Goal: Transaction & Acquisition: Book appointment/travel/reservation

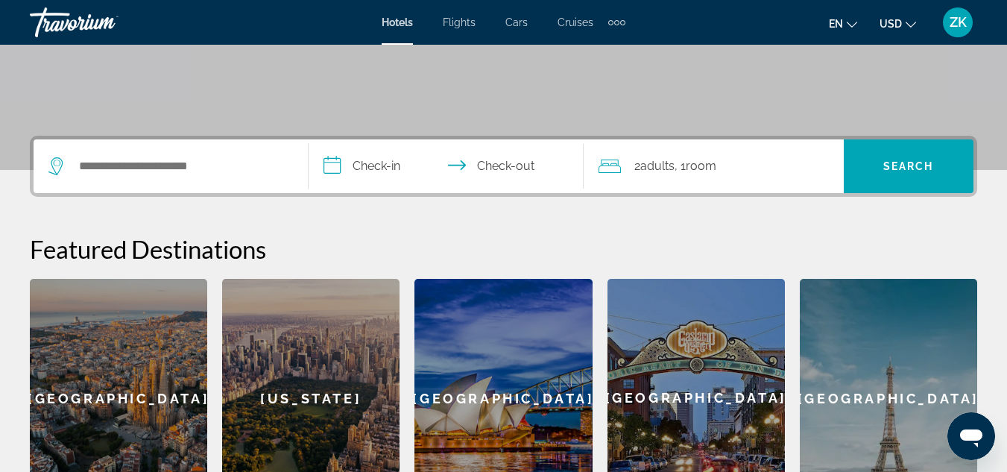
scroll to position [279, 0]
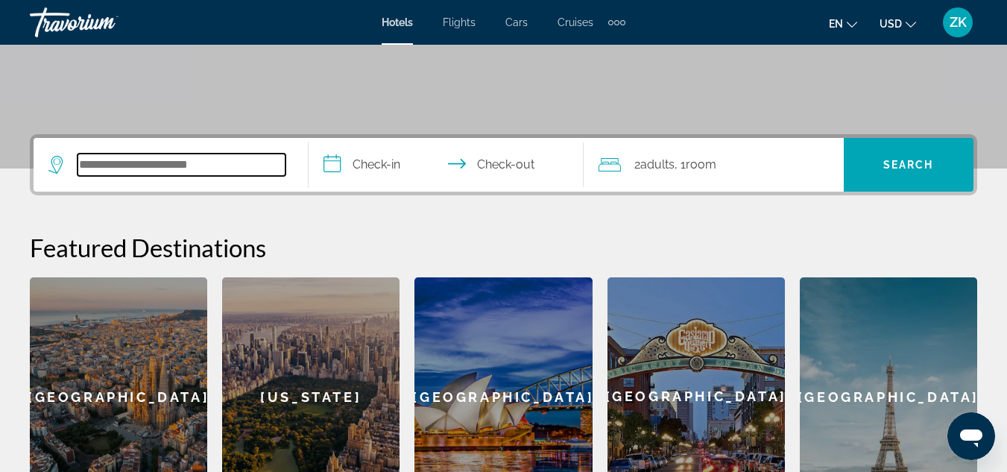
click at [134, 162] on input "Search hotel destination" at bounding box center [182, 165] width 208 height 22
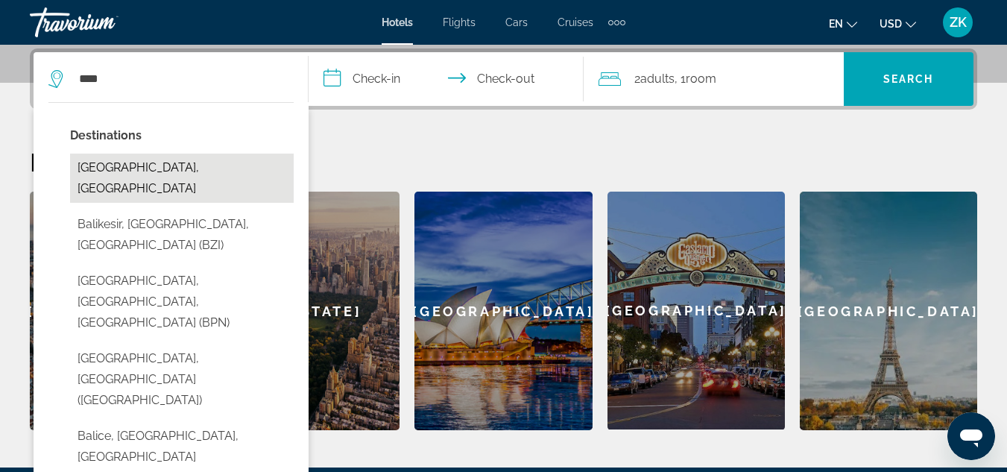
click at [197, 175] on button "[GEOGRAPHIC_DATA], [GEOGRAPHIC_DATA]" at bounding box center [182, 178] width 224 height 49
type input "**********"
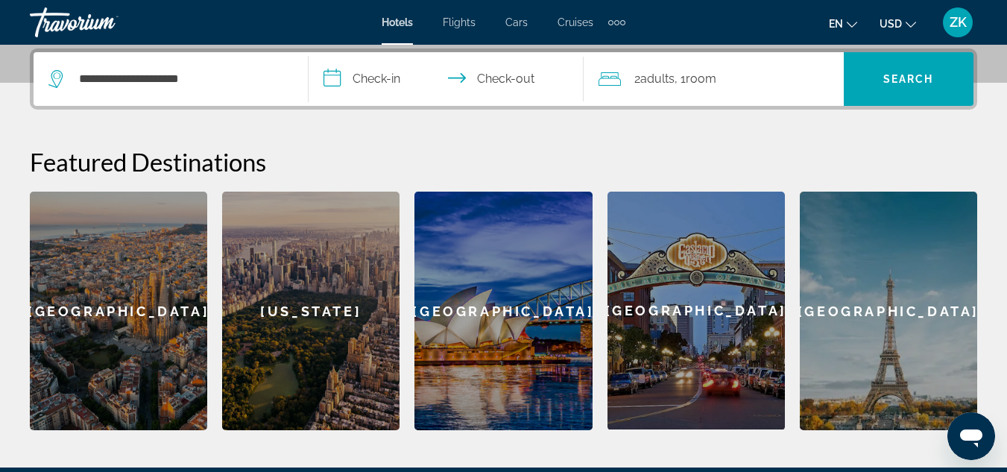
click at [374, 78] on input "**********" at bounding box center [449, 81] width 281 height 58
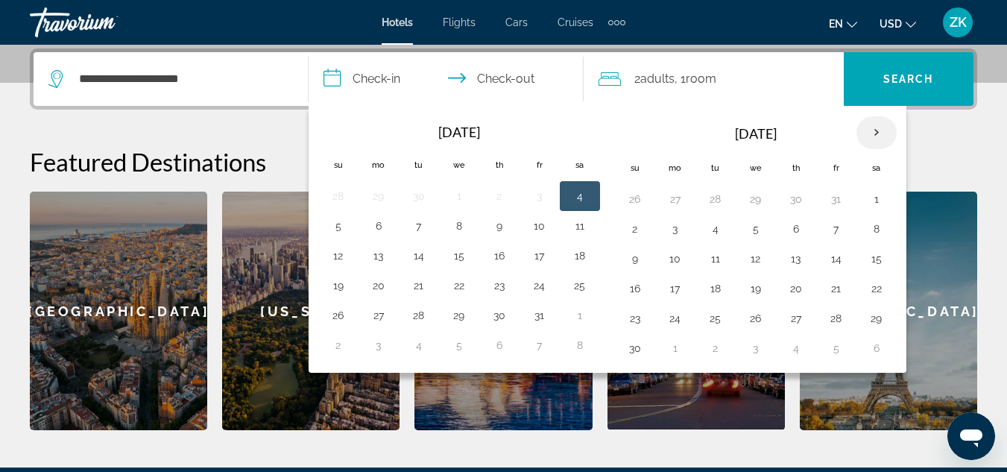
click at [877, 133] on th "Next month" at bounding box center [877, 132] width 40 height 33
click at [817, 230] on td "12" at bounding box center [836, 229] width 40 height 30
click at [831, 227] on button "12" at bounding box center [836, 228] width 24 height 21
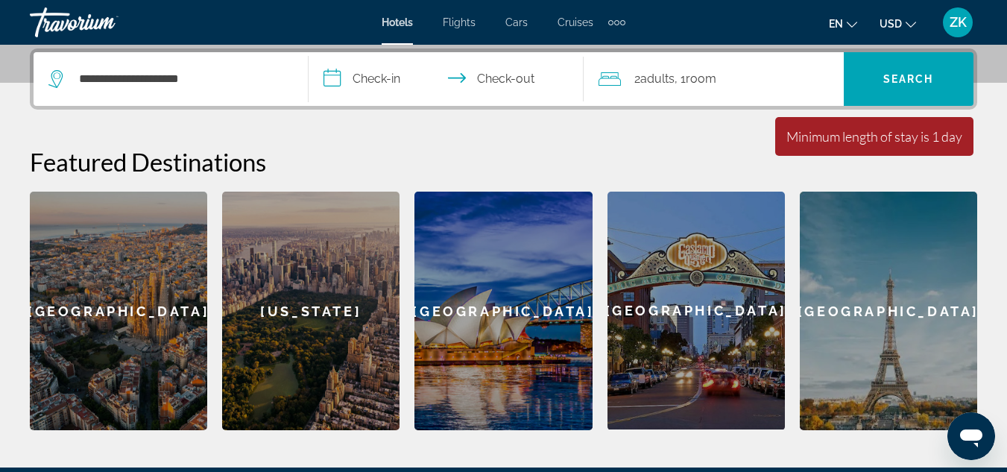
click at [505, 75] on input "**********" at bounding box center [449, 81] width 281 height 58
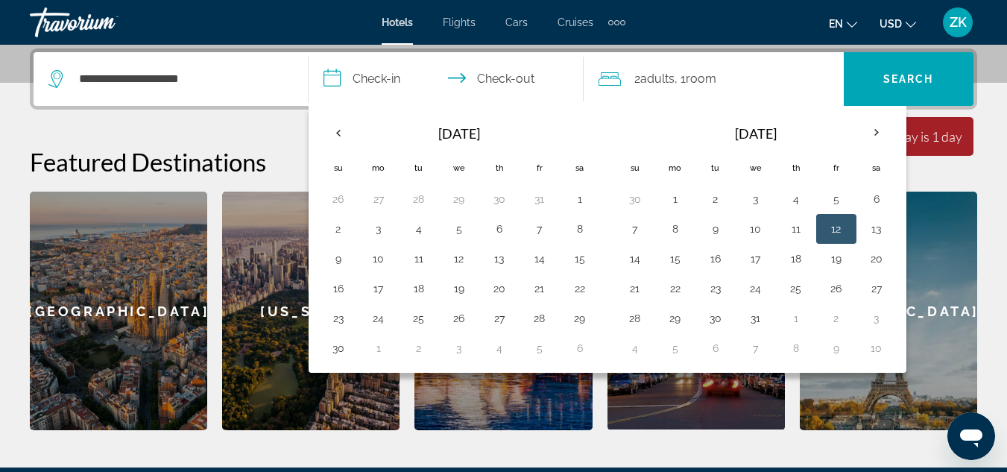
click at [364, 80] on input "**********" at bounding box center [449, 81] width 281 height 58
click at [829, 236] on button "12" at bounding box center [836, 228] width 24 height 21
click at [519, 73] on input "**********" at bounding box center [449, 81] width 281 height 58
click at [840, 226] on button "12" at bounding box center [836, 228] width 24 height 21
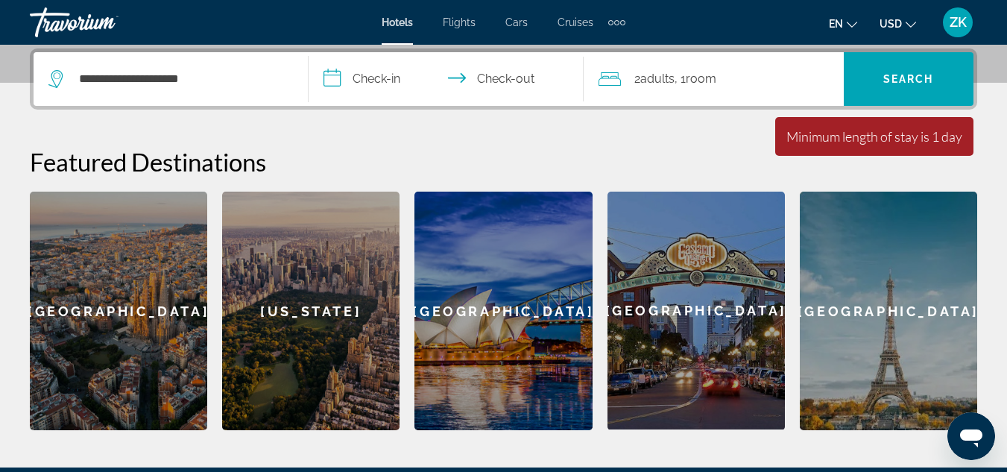
click at [496, 77] on input "**********" at bounding box center [449, 81] width 281 height 58
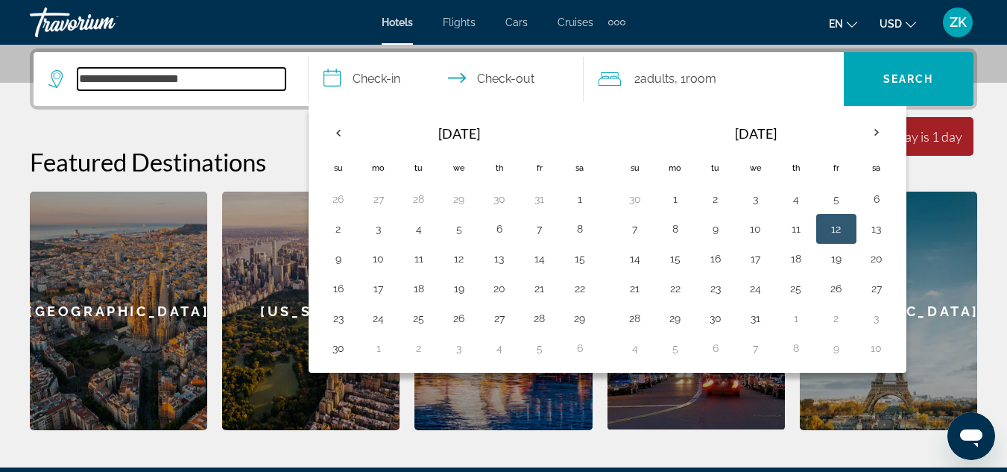
click at [260, 76] on input "**********" at bounding box center [182, 79] width 208 height 22
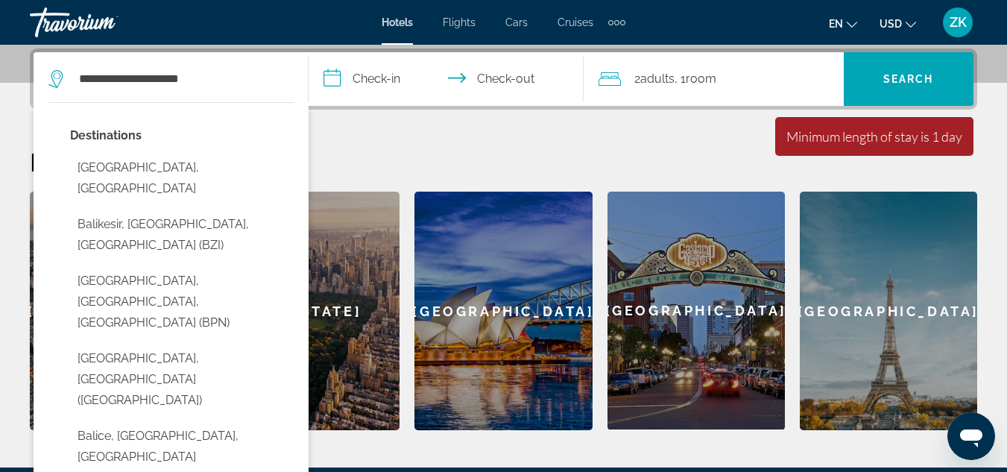
click at [389, 80] on input "**********" at bounding box center [449, 81] width 281 height 58
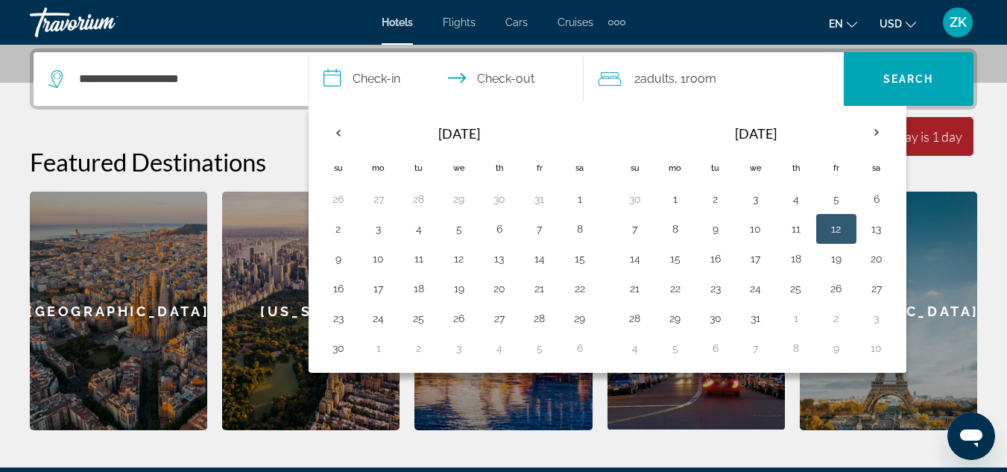
click at [842, 233] on button "12" at bounding box center [836, 228] width 24 height 21
click at [841, 230] on button "12" at bounding box center [836, 228] width 24 height 21
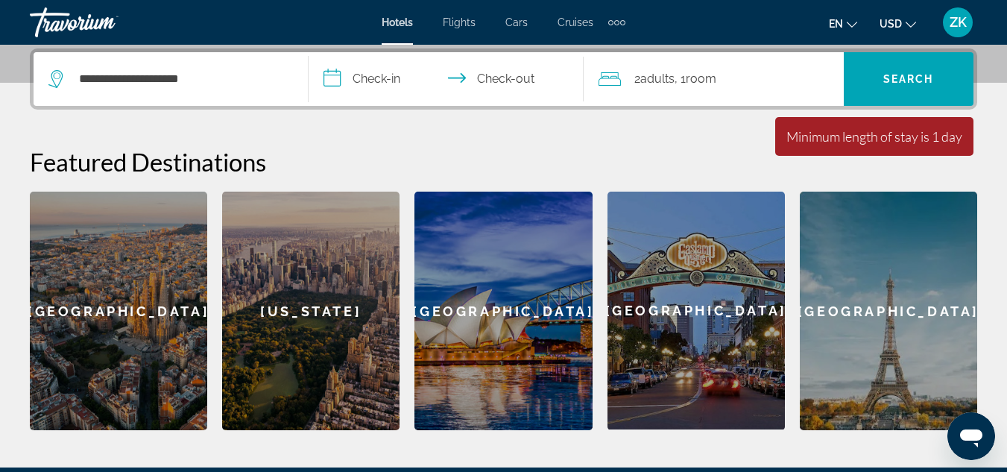
click at [375, 70] on input "**********" at bounding box center [449, 81] width 281 height 58
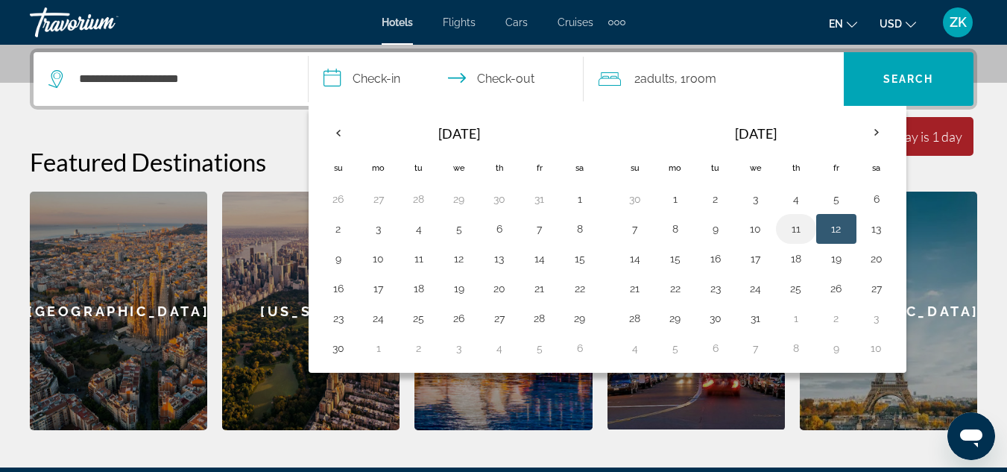
click at [798, 233] on button "11" at bounding box center [796, 228] width 24 height 21
click at [835, 236] on button "12" at bounding box center [836, 228] width 24 height 21
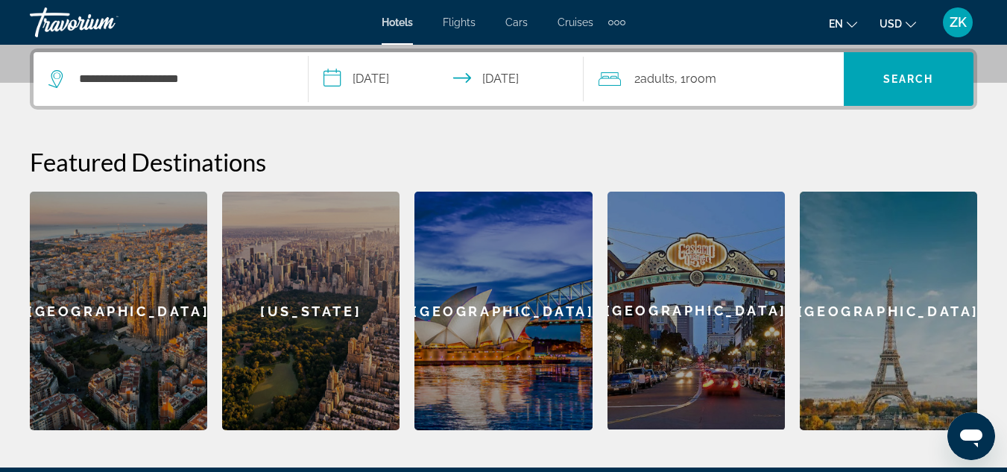
click at [378, 78] on input "**********" at bounding box center [449, 81] width 281 height 58
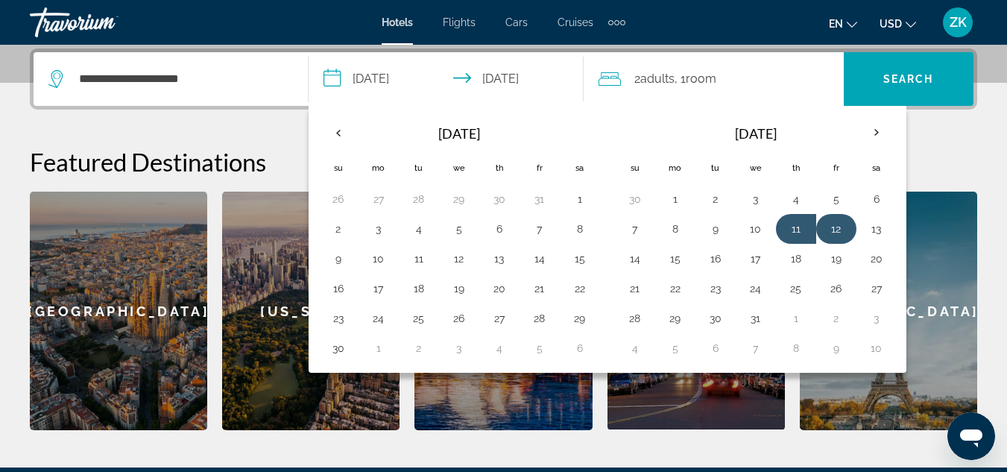
click at [836, 232] on button "12" at bounding box center [836, 228] width 24 height 21
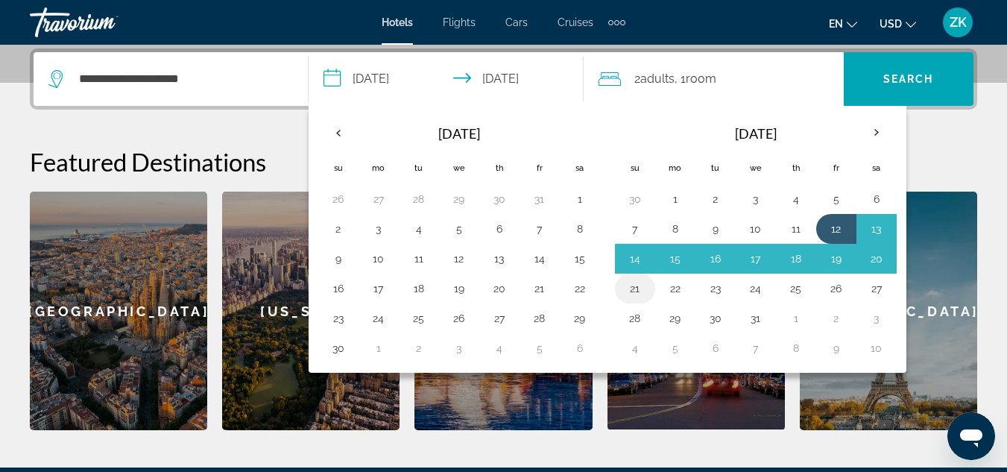
click at [637, 285] on button "21" at bounding box center [635, 288] width 24 height 21
type input "**********"
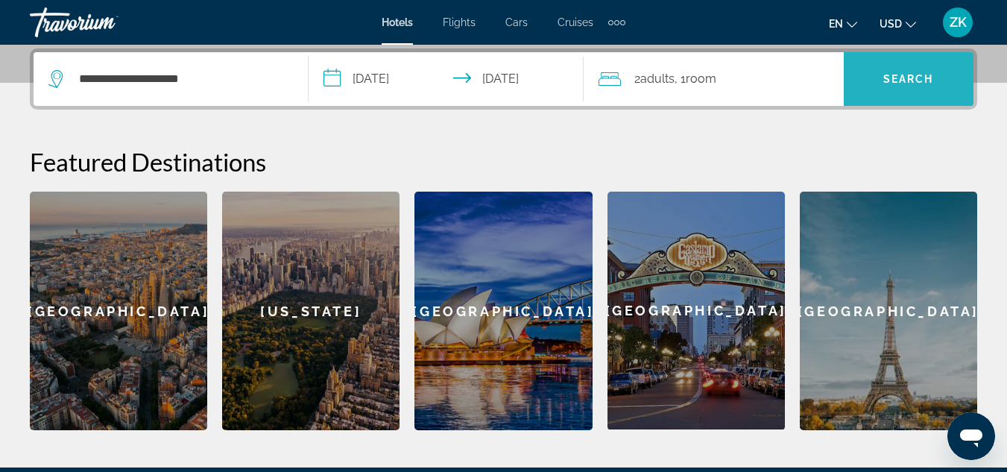
click at [915, 86] on span "Search" at bounding box center [909, 79] width 130 height 36
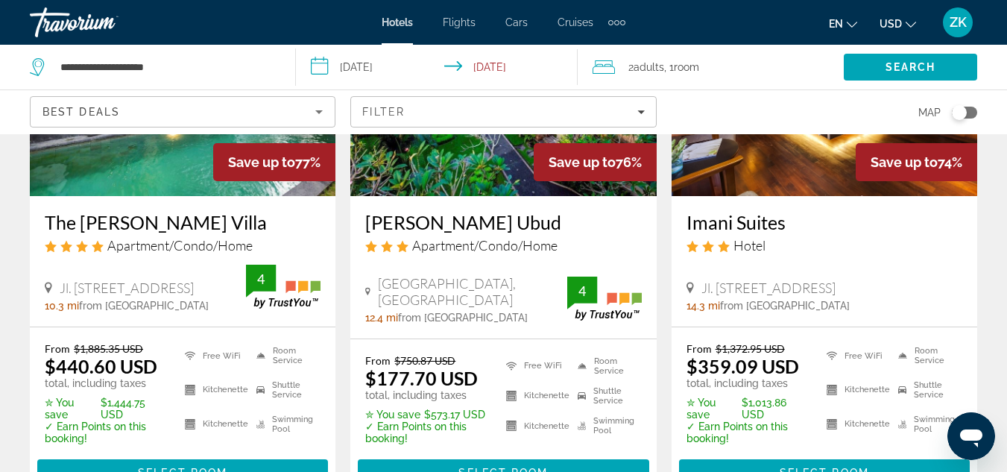
scroll to position [230, 0]
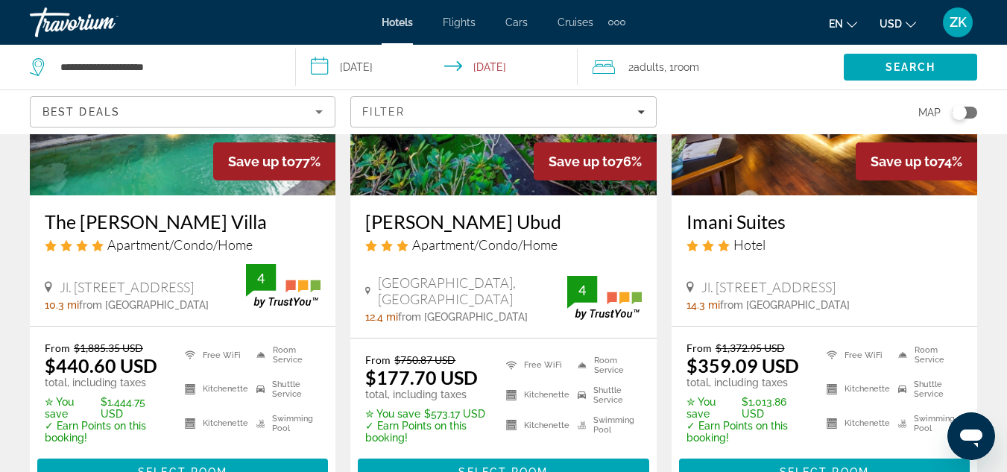
click at [127, 224] on h3 "The Dewi Canggu Villa" at bounding box center [183, 221] width 276 height 22
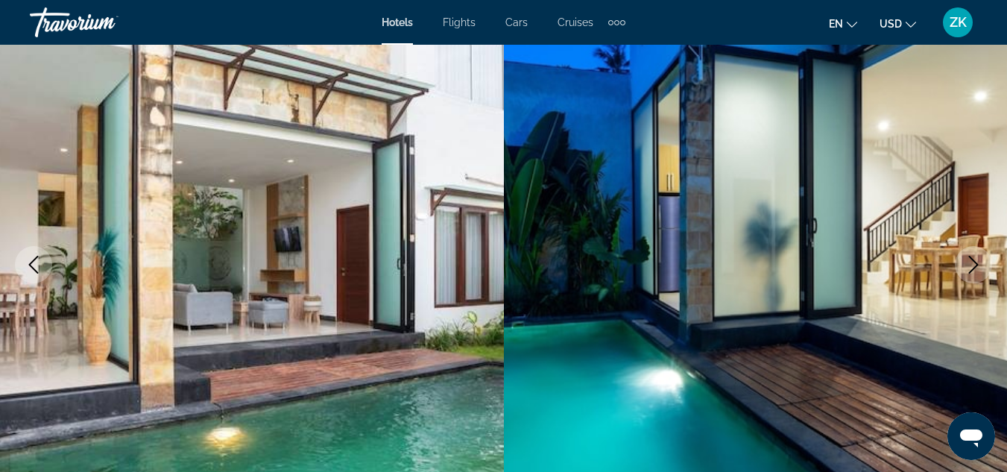
scroll to position [133, 0]
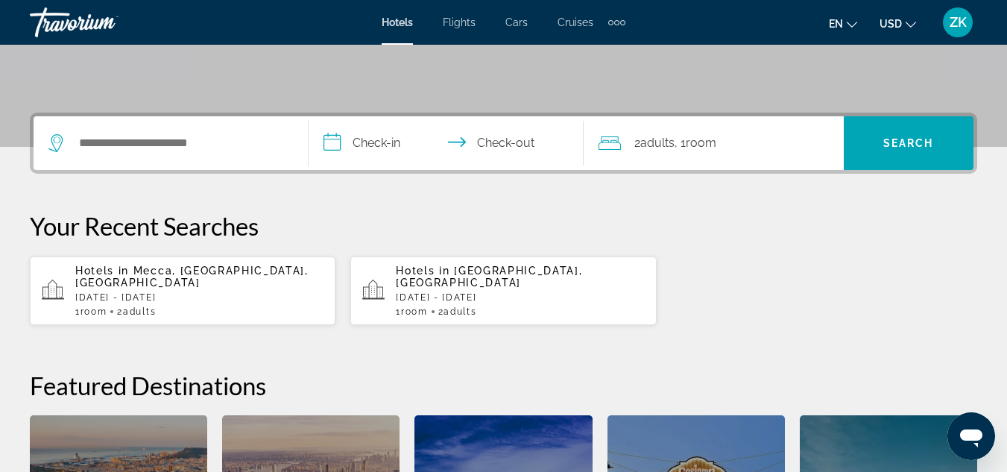
scroll to position [301, 0]
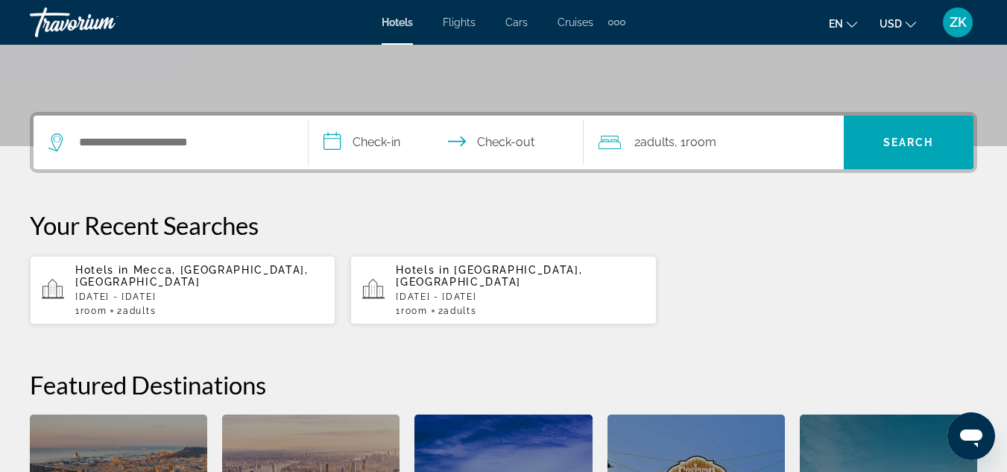
click at [224, 292] on p "[DATE] - [DATE]" at bounding box center [199, 296] width 248 height 10
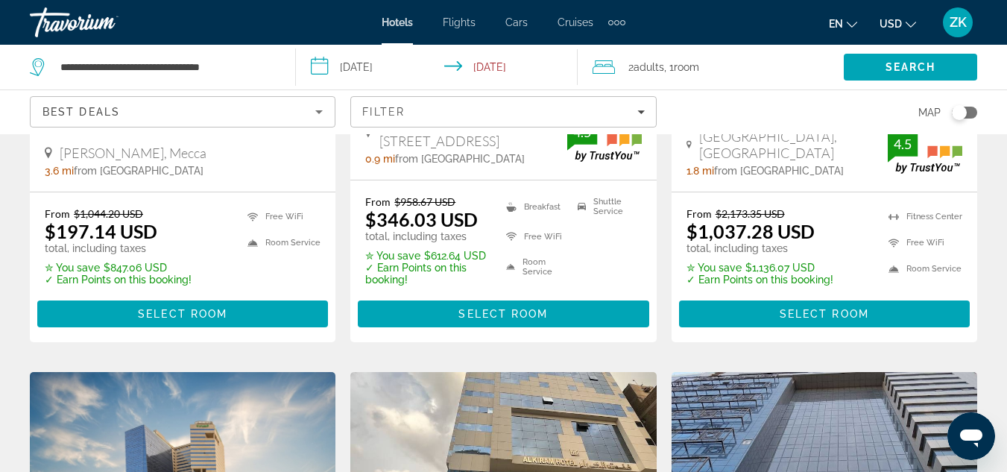
scroll to position [387, 0]
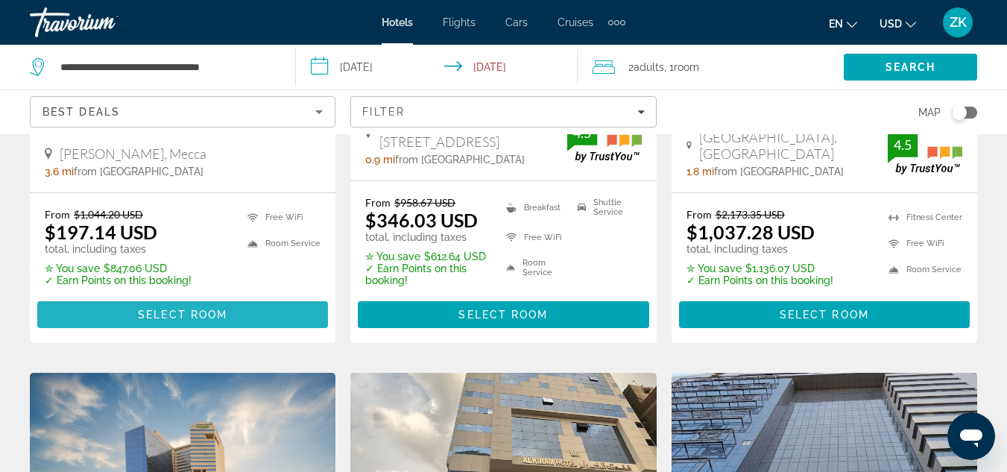
click at [245, 302] on span "Main content" at bounding box center [182, 315] width 291 height 36
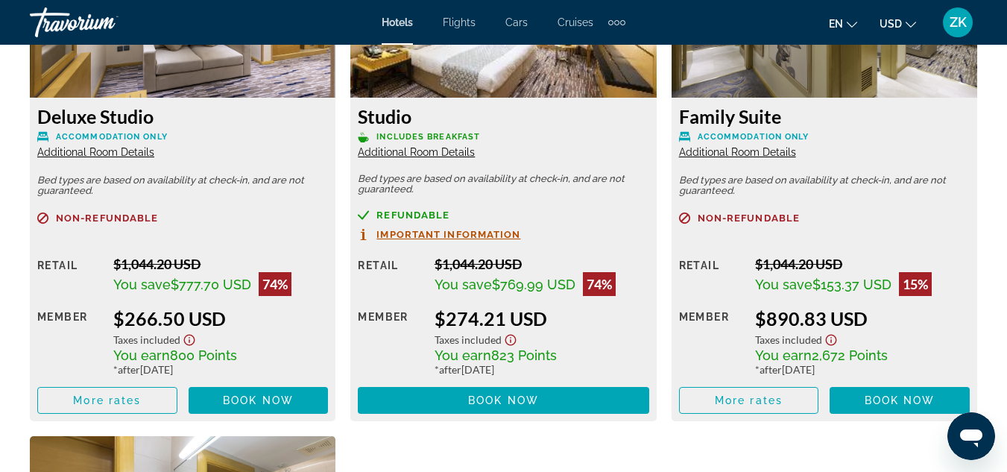
scroll to position [2983, 0]
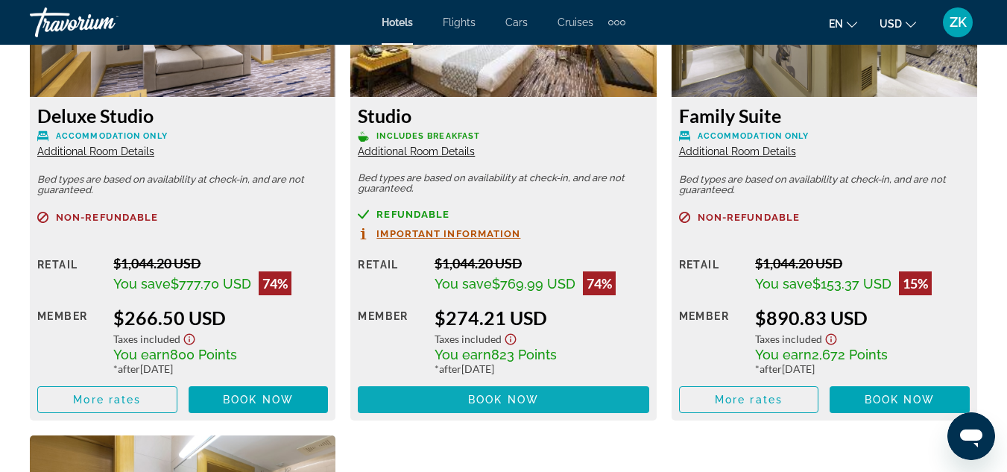
click at [458, 402] on span "Main content" at bounding box center [503, 400] width 291 height 36
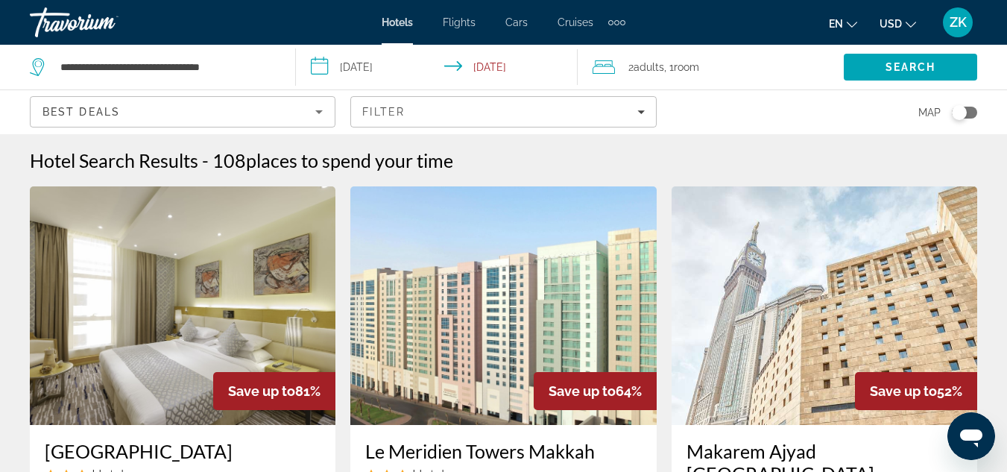
click at [169, 353] on img "Main content" at bounding box center [183, 305] width 306 height 239
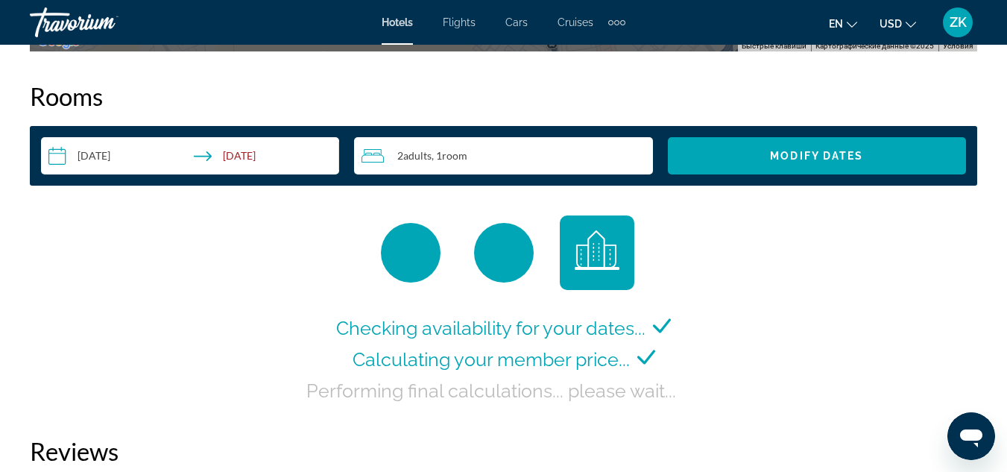
scroll to position [2157, 0]
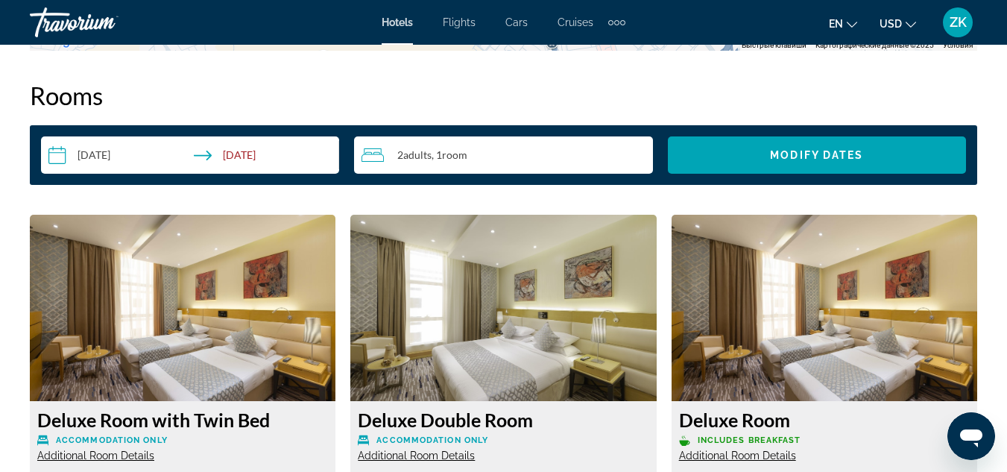
click at [586, 156] on div "2 Adult Adults , 1 Room rooms" at bounding box center [507, 155] width 291 height 18
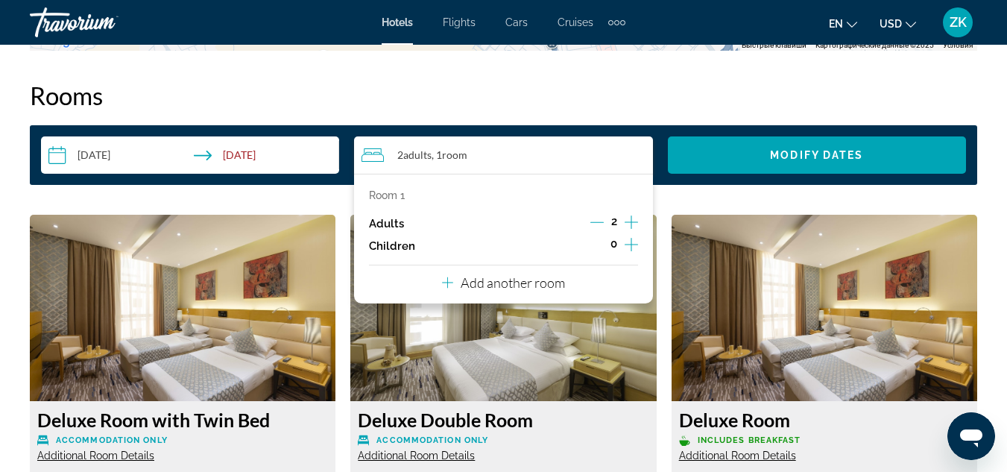
click at [574, 282] on div "Room 1 Adults 2 Children 0 Add another room" at bounding box center [503, 239] width 298 height 130
click at [519, 280] on p "Add another room" at bounding box center [513, 282] width 104 height 16
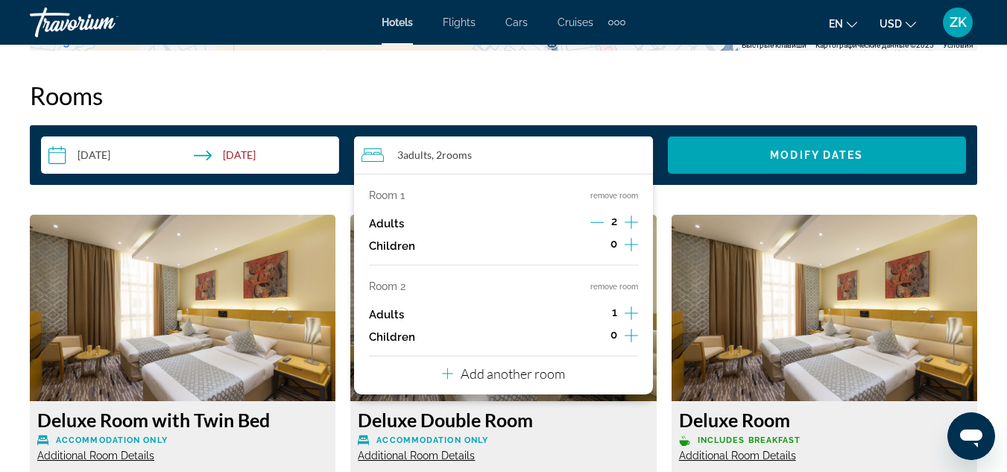
click at [519, 280] on div "Room 1 remove room Adults 2 Children 0 Room 2 remove room Adults 1 Children 0 A…" at bounding box center [503, 284] width 298 height 221
click at [485, 376] on p "Add another room" at bounding box center [513, 373] width 104 height 16
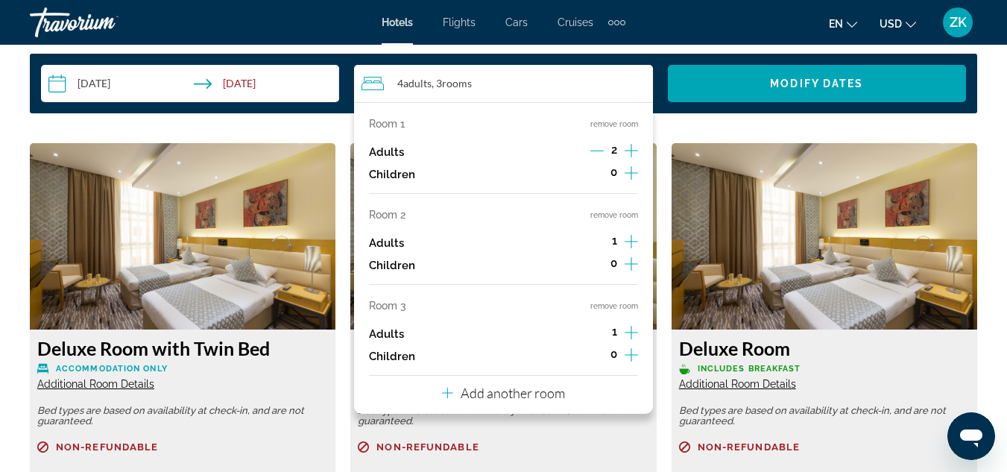
scroll to position [2230, 0]
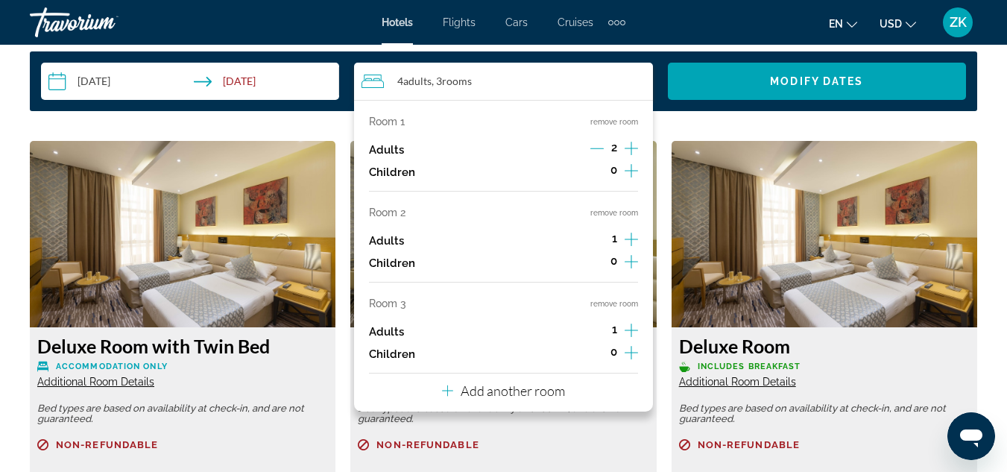
click at [631, 236] on icon "Increment adults" at bounding box center [631, 239] width 13 height 13
click at [628, 327] on icon "Increment adults" at bounding box center [631, 330] width 13 height 18
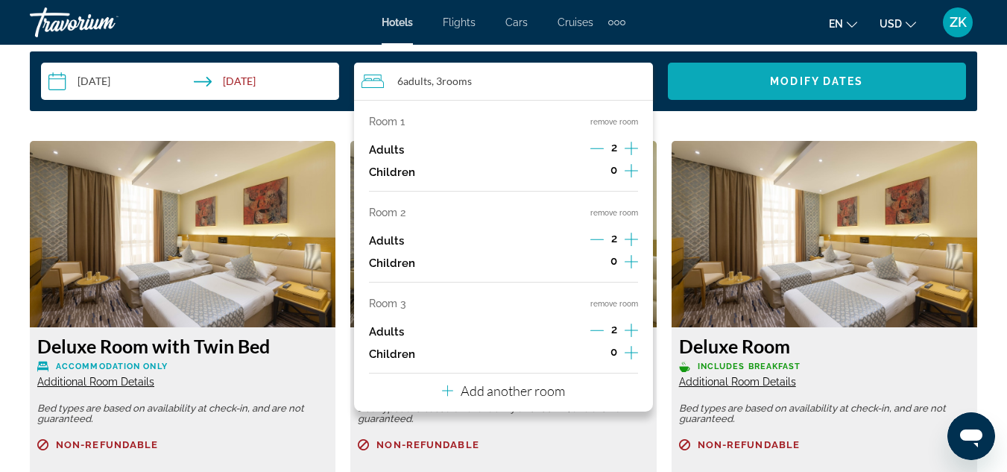
click at [773, 78] on span "Modify Dates" at bounding box center [816, 81] width 93 height 12
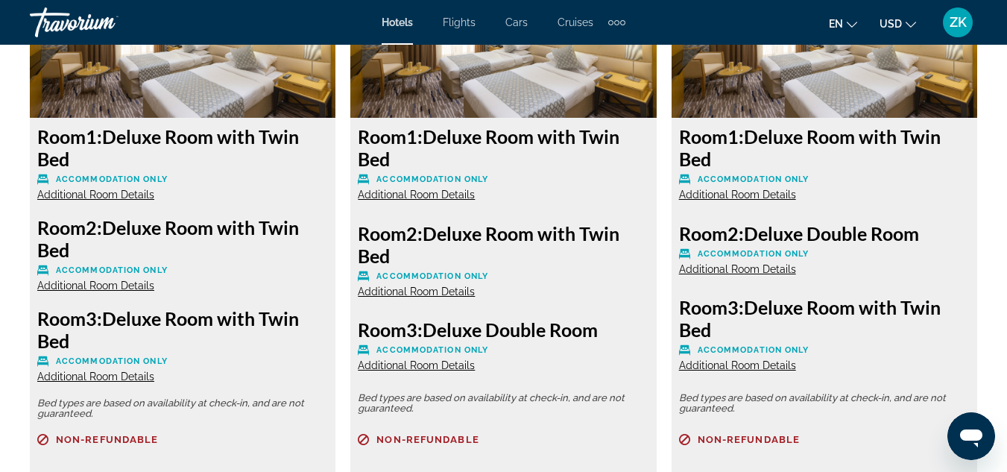
scroll to position [2441, 0]
click at [771, 253] on span "Accommodation Only" at bounding box center [754, 253] width 112 height 10
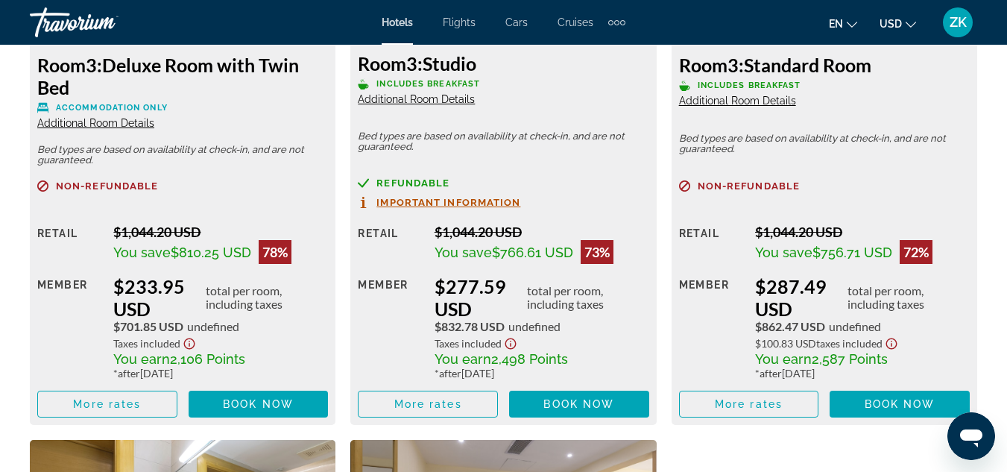
scroll to position [4890, 0]
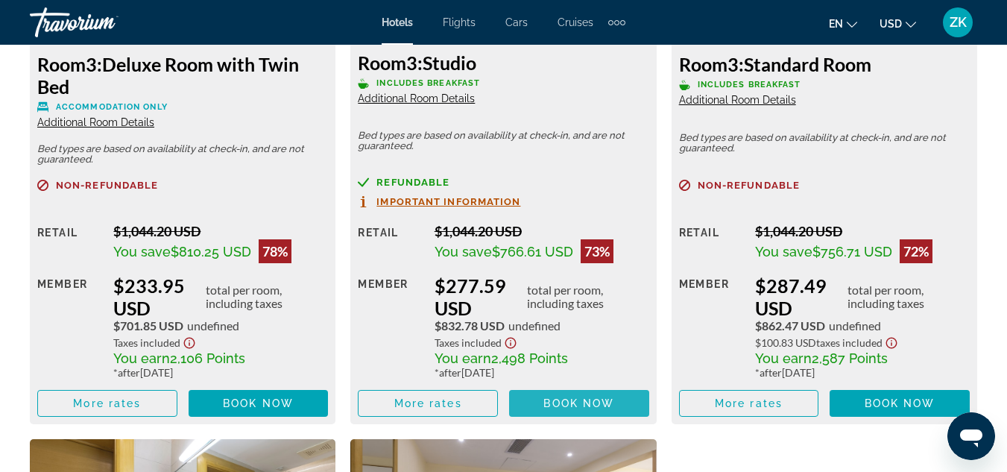
click at [557, 406] on span "Book now" at bounding box center [578, 403] width 71 height 12
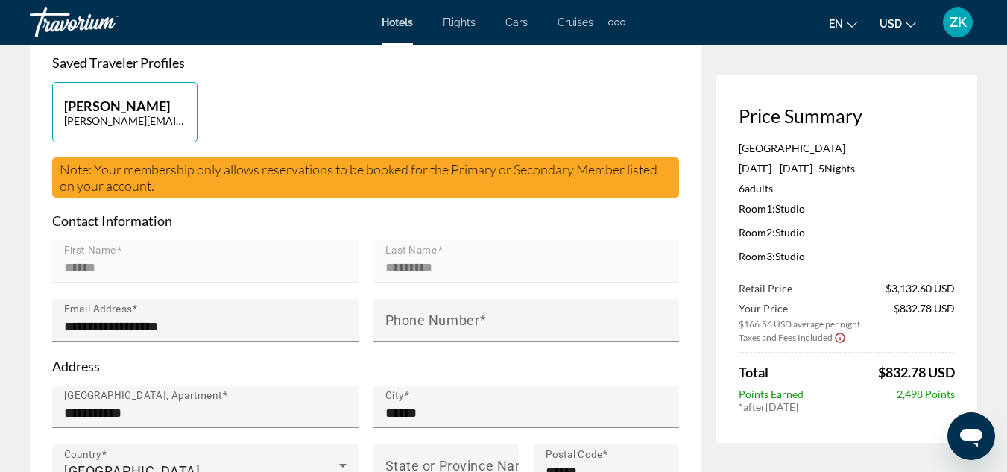
scroll to position [359, 0]
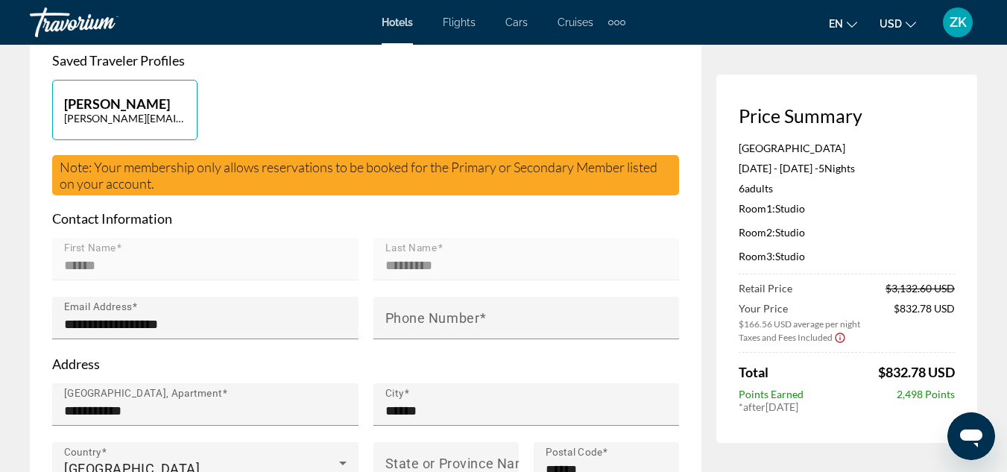
drag, startPoint x: 588, startPoint y: 388, endPoint x: 432, endPoint y: 120, distance: 310.0
click at [432, 120] on div "Zhanat Kilybaeva janet_kill@mail.ru" at bounding box center [366, 117] width 642 height 75
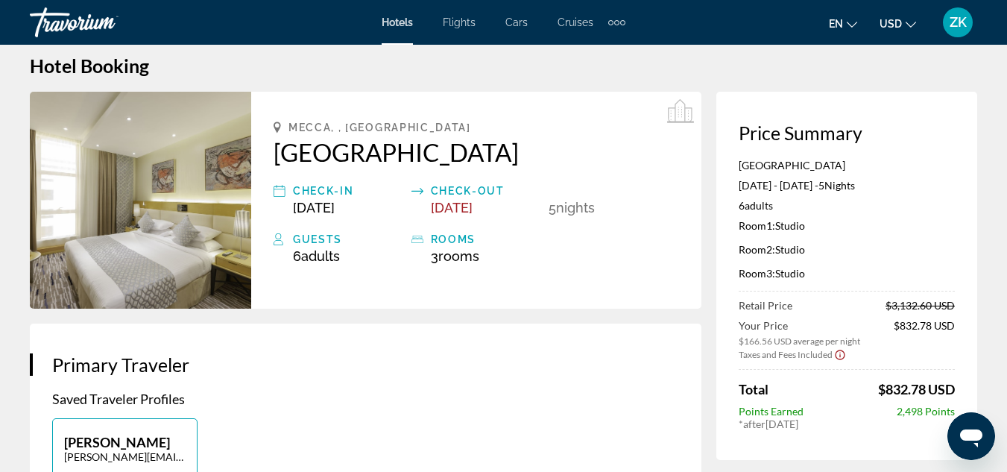
scroll to position [0, 0]
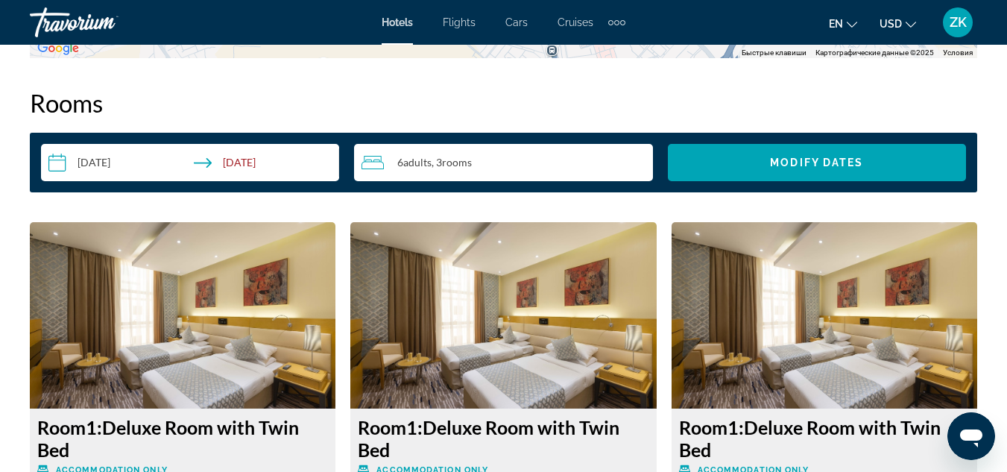
scroll to position [2148, 0]
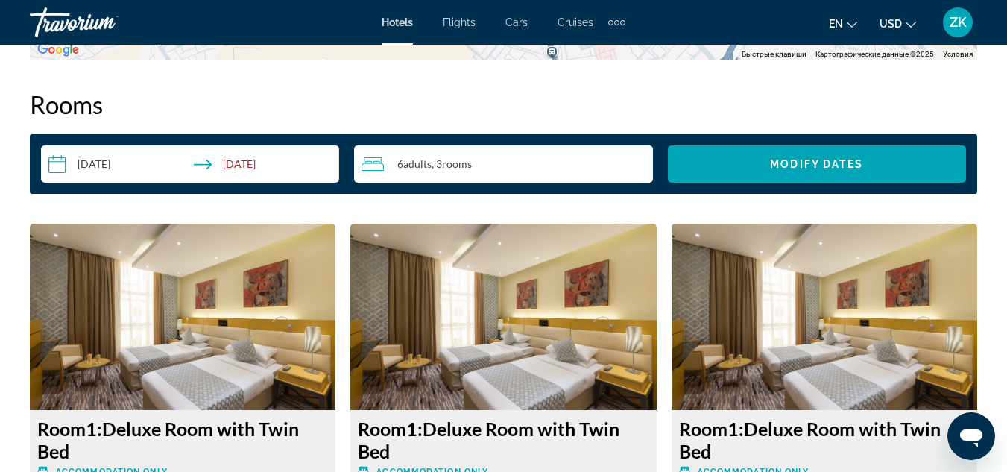
click at [449, 161] on span "rooms" at bounding box center [457, 163] width 30 height 13
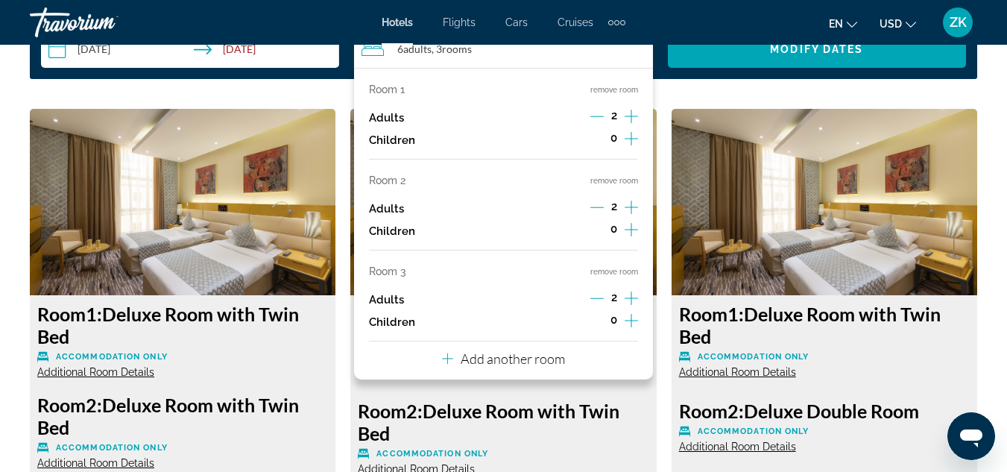
scroll to position [2263, 0]
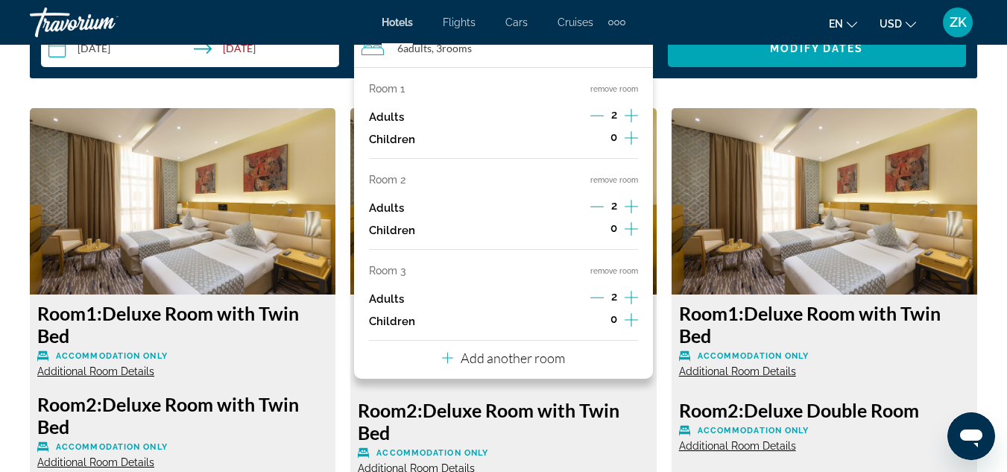
click at [598, 300] on icon "Decrement adults" at bounding box center [596, 297] width 13 height 13
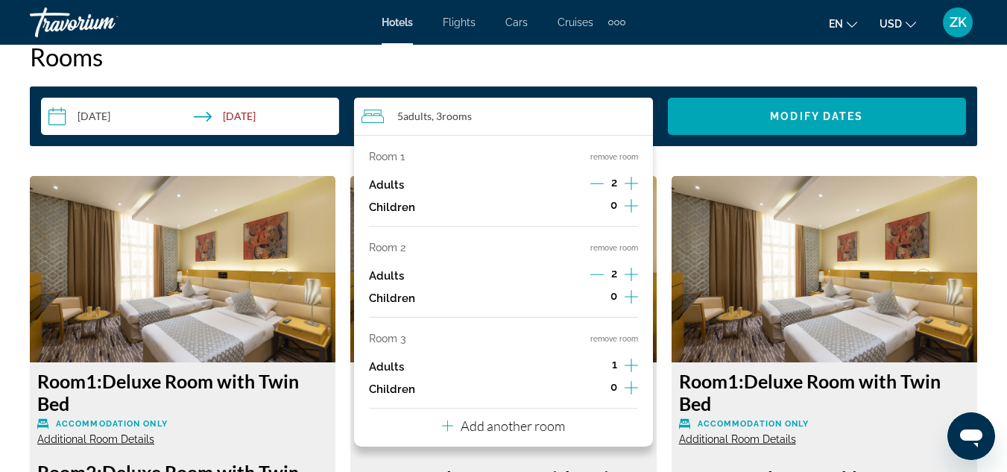
scroll to position [2196, 0]
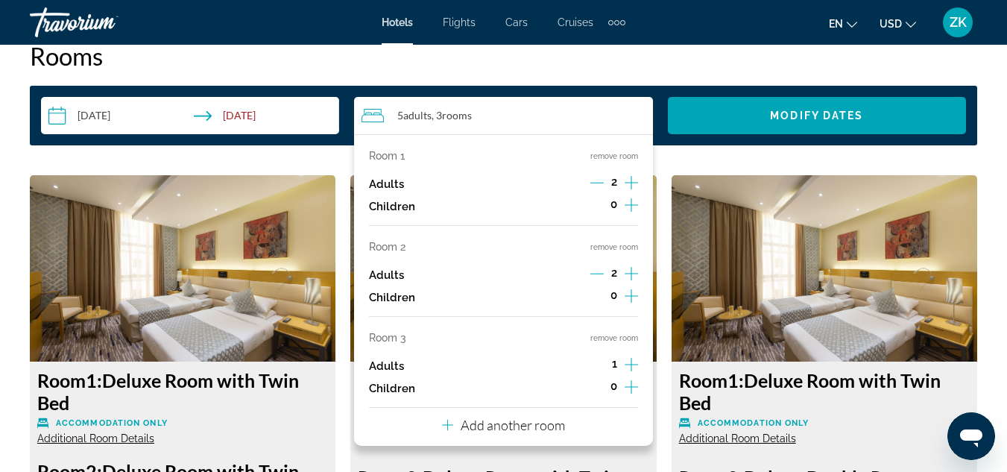
click at [447, 431] on icon "Travelers: 5 adults, 0 children" at bounding box center [447, 425] width 11 height 18
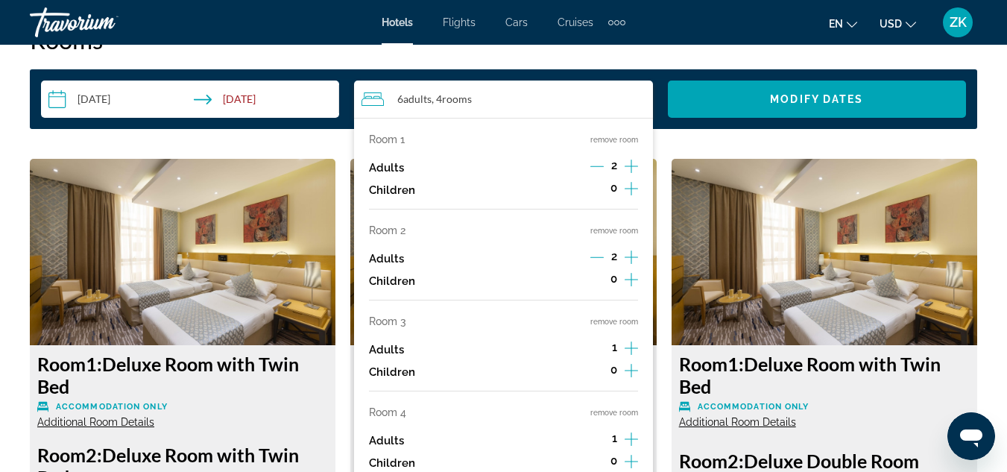
scroll to position [2212, 0]
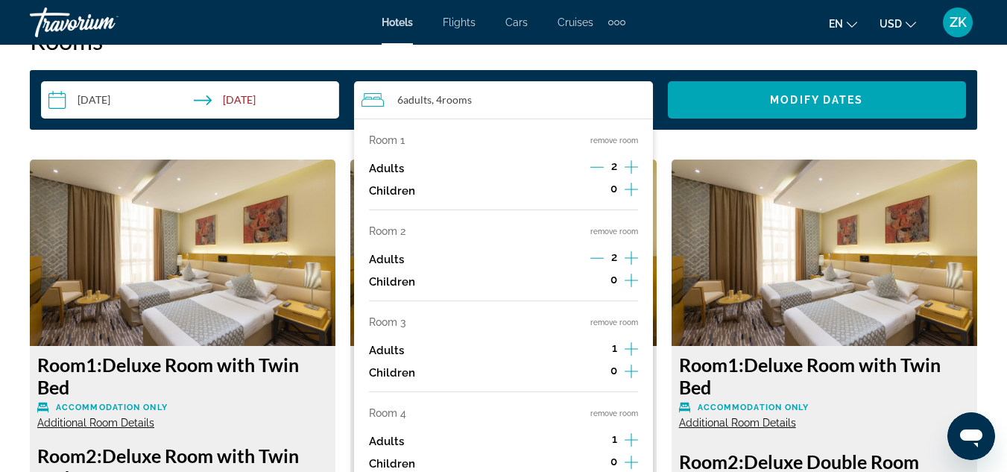
click at [429, 98] on span "Adults" at bounding box center [417, 99] width 28 height 13
click at [447, 100] on span "rooms" at bounding box center [457, 99] width 30 height 13
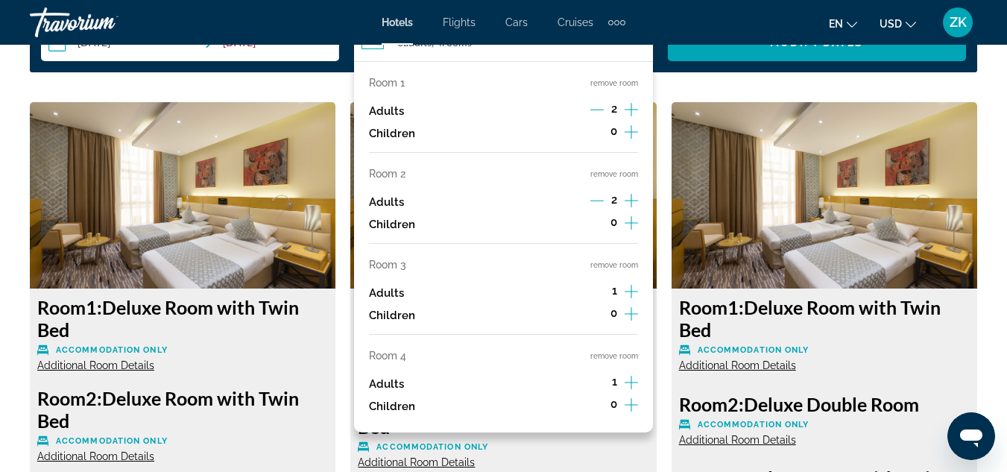
scroll to position [2263, 0]
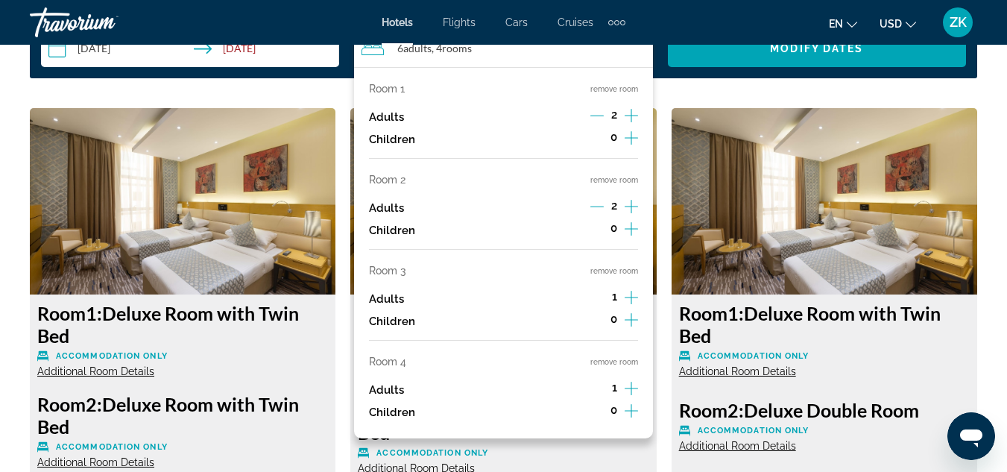
click at [628, 46] on div "6 Adult Adults , 4 Room rooms" at bounding box center [507, 49] width 291 height 18
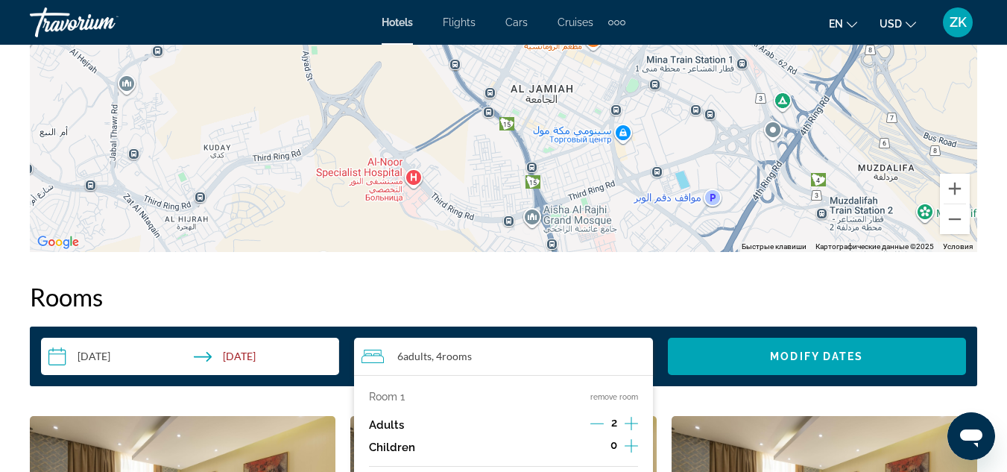
scroll to position [2189, 0]
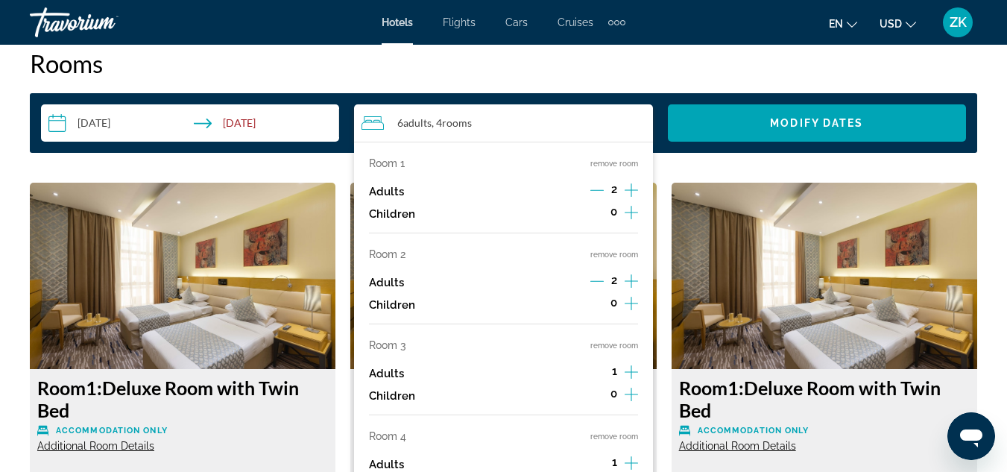
click at [580, 126] on div "6 Adult Adults , 4 Room rooms" at bounding box center [507, 123] width 291 height 18
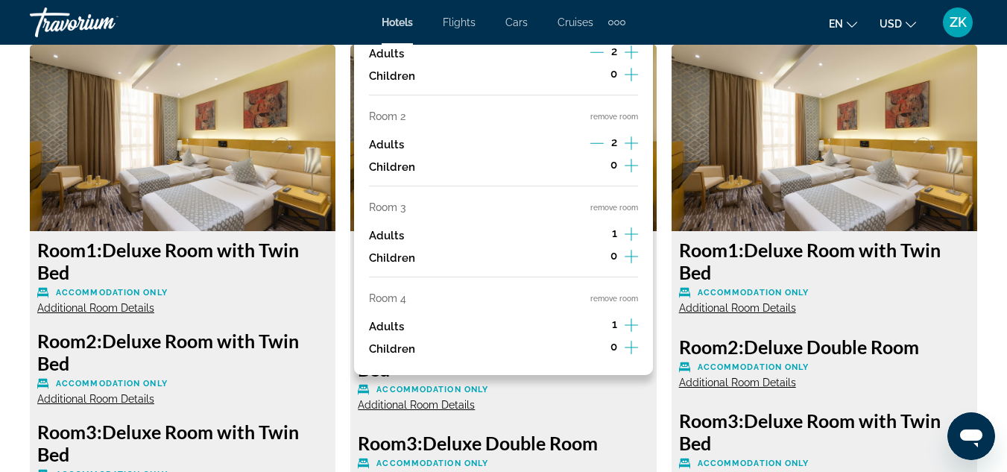
scroll to position [2316, 0]
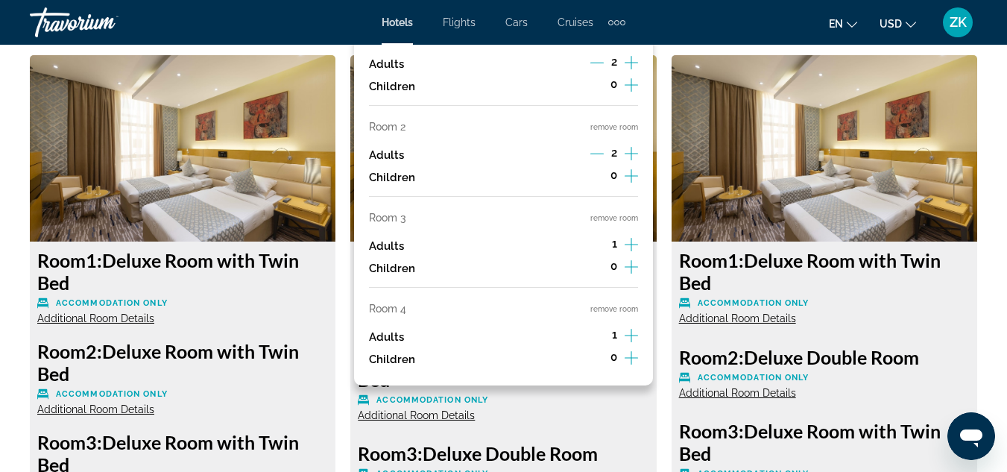
click at [636, 333] on icon "Increment adults" at bounding box center [631, 336] width 13 height 18
click at [599, 334] on icon "Decrement adults" at bounding box center [596, 335] width 13 height 13
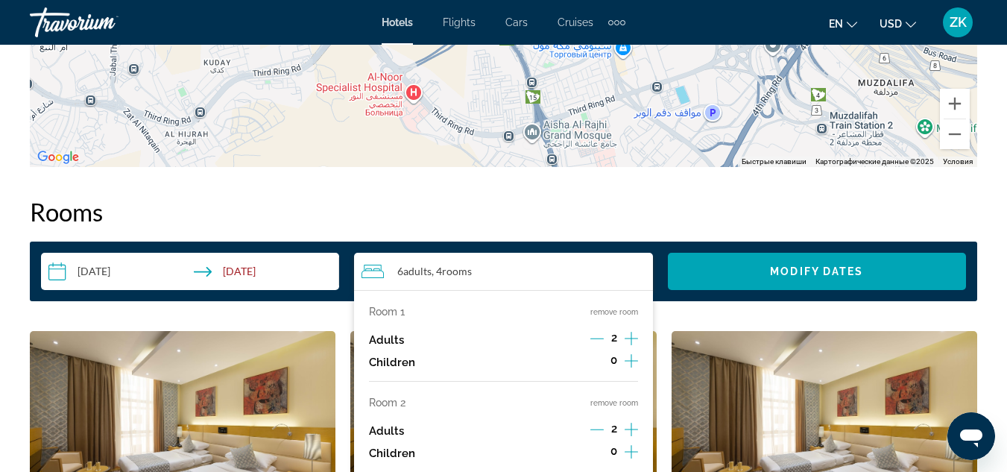
scroll to position [1955, 0]
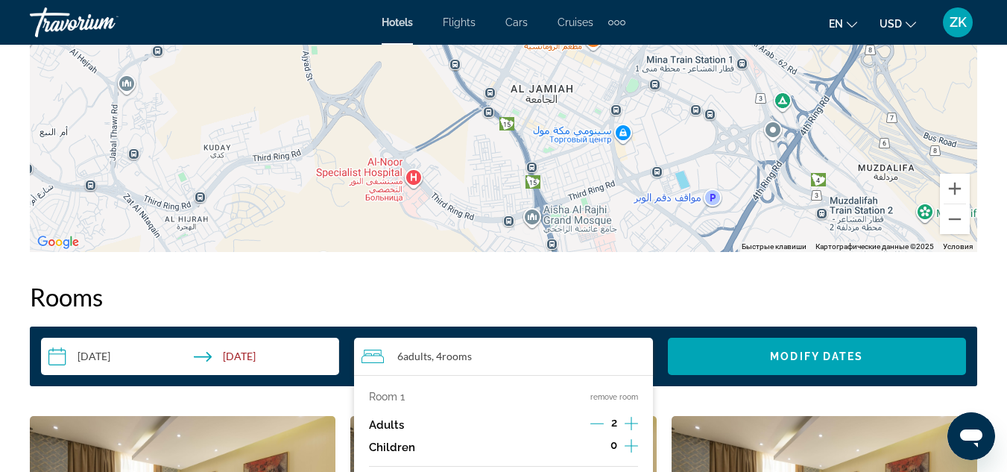
click at [490, 347] on div "6 Adult Adults , 4 Room rooms" at bounding box center [507, 356] width 291 height 18
click at [372, 352] on icon "Travelers: 6 adults, 0 children" at bounding box center [373, 356] width 22 height 18
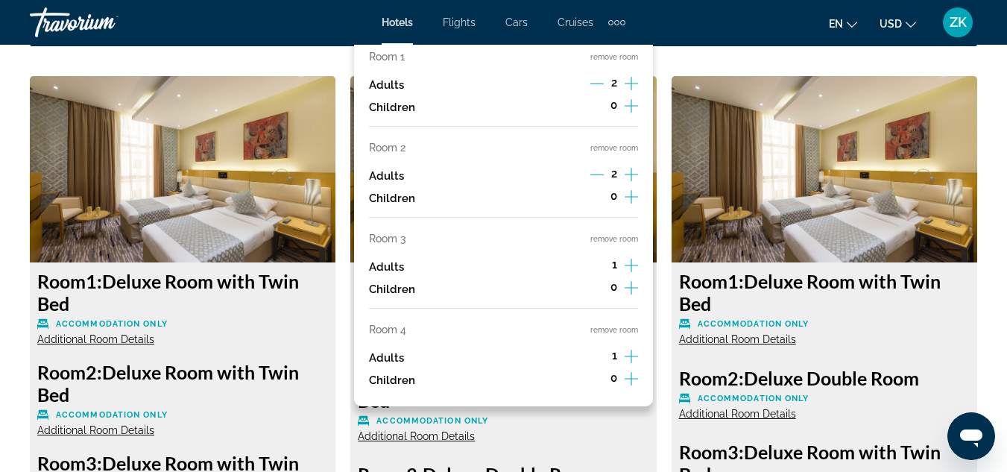
scroll to position [2306, 0]
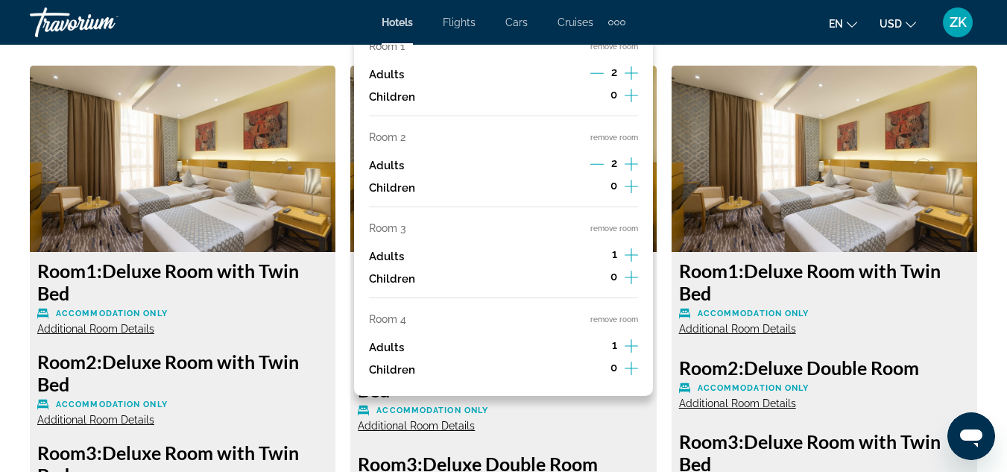
click at [626, 344] on icon "Increment adults" at bounding box center [631, 346] width 13 height 18
click at [601, 340] on icon "Decrement adults" at bounding box center [596, 345] width 13 height 13
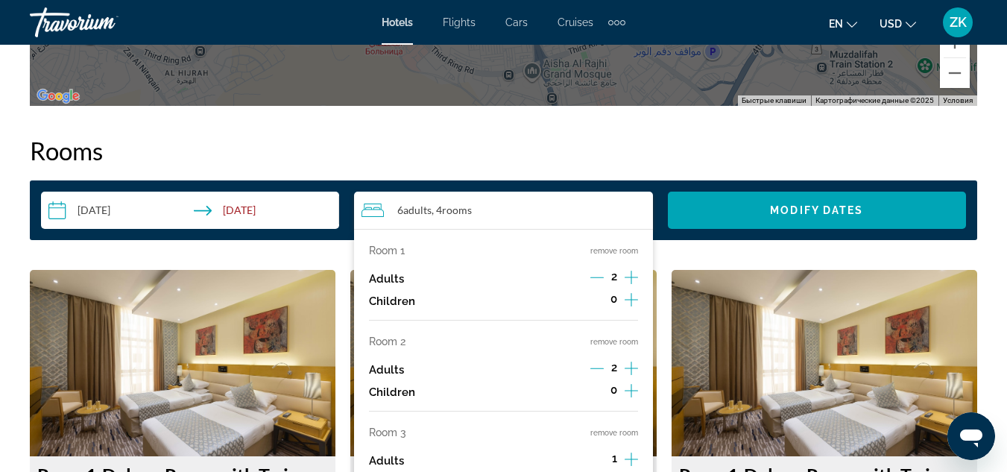
scroll to position [2357, 0]
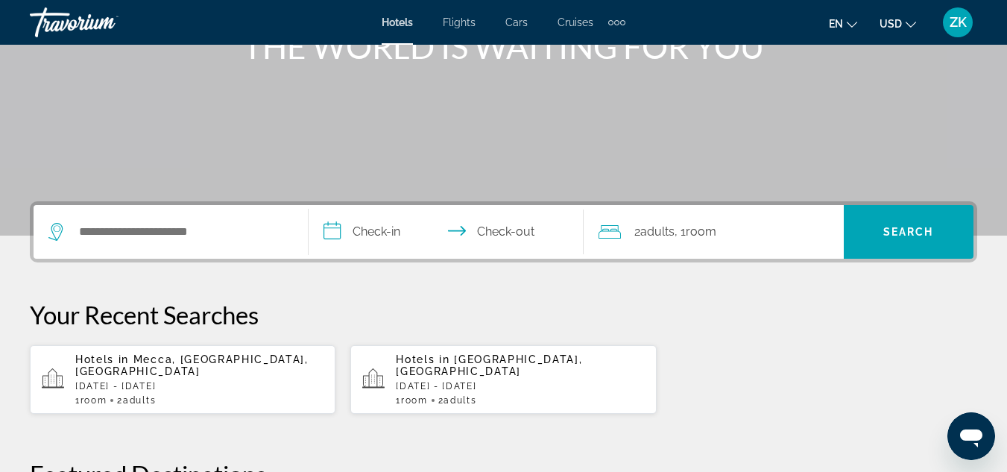
scroll to position [222, 0]
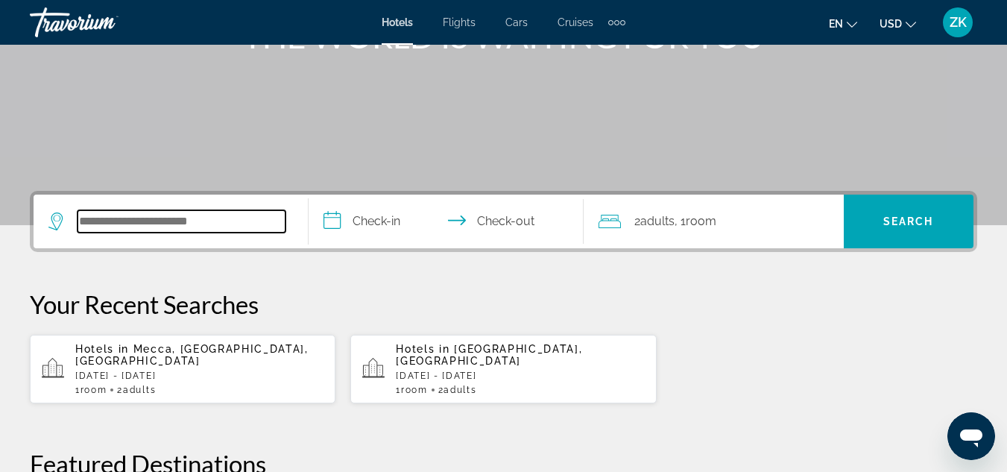
click at [139, 221] on input "Search hotel destination" at bounding box center [182, 221] width 208 height 22
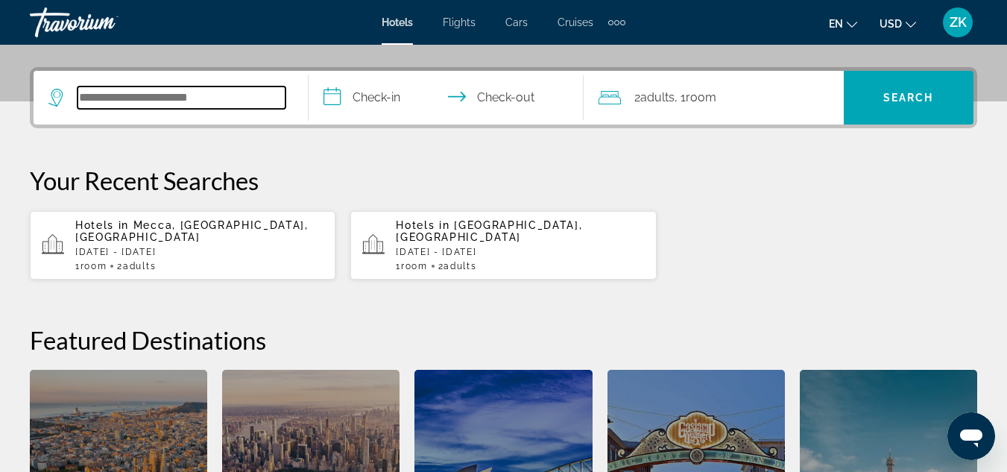
scroll to position [365, 0]
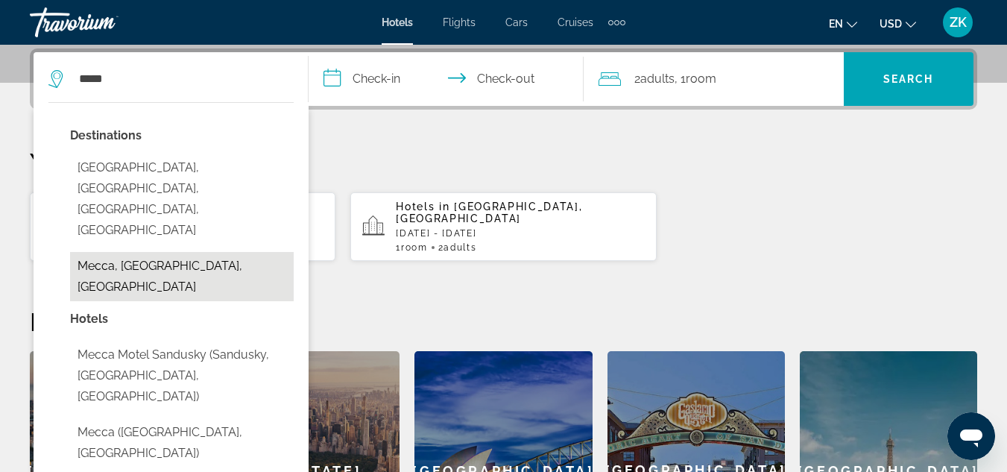
click at [187, 252] on button "Mecca, [GEOGRAPHIC_DATA], [GEOGRAPHIC_DATA]" at bounding box center [182, 276] width 224 height 49
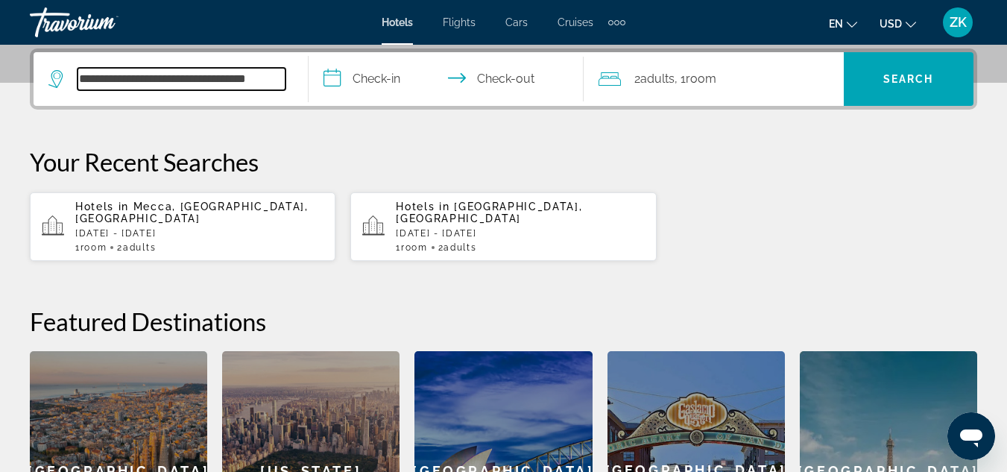
click at [276, 75] on input "**********" at bounding box center [182, 79] width 208 height 22
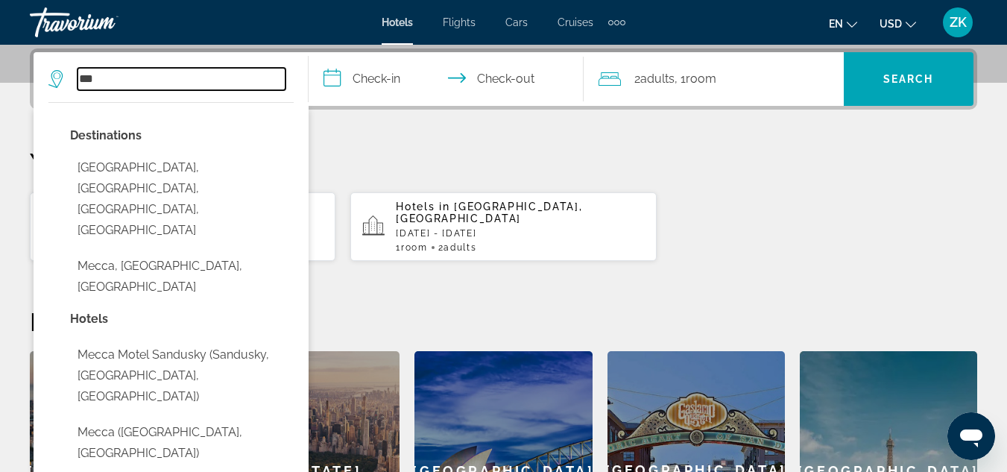
click at [165, 75] on input "***" at bounding box center [182, 79] width 208 height 22
type input "*"
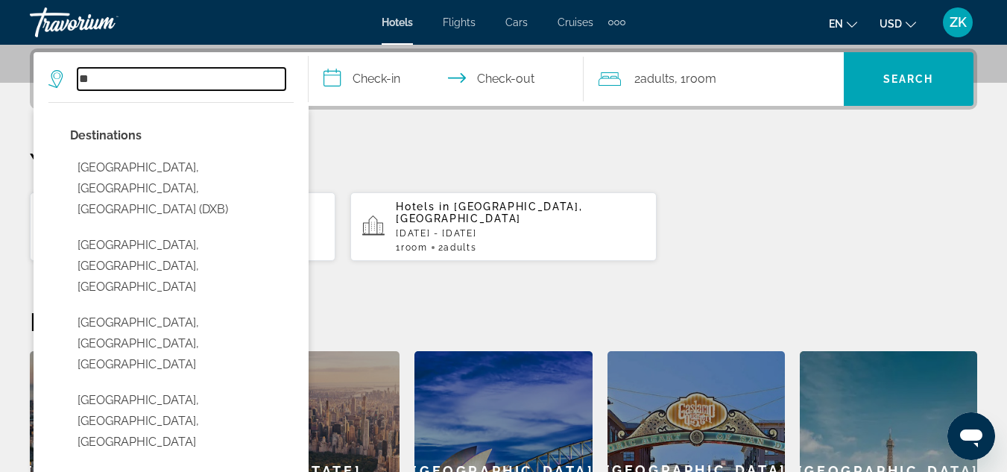
type input "*"
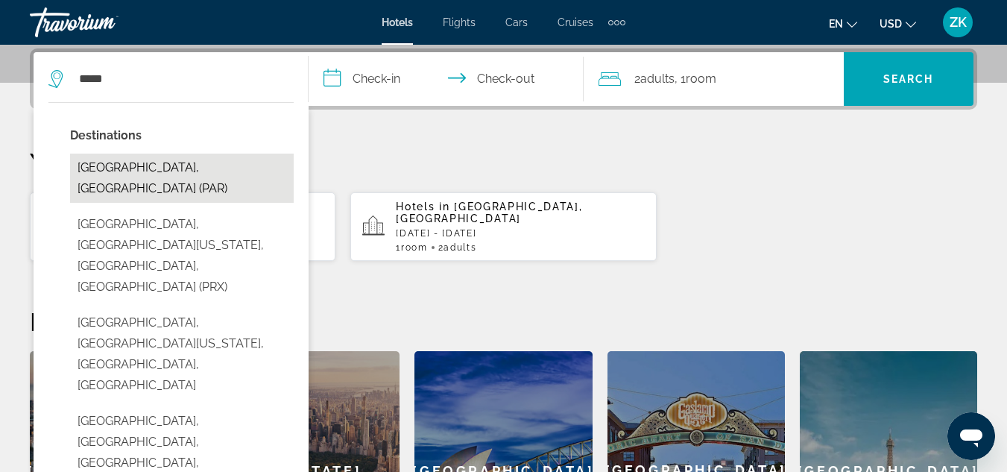
click at [154, 167] on button "[GEOGRAPHIC_DATA], [GEOGRAPHIC_DATA] (PAR)" at bounding box center [182, 178] width 224 height 49
type input "**********"
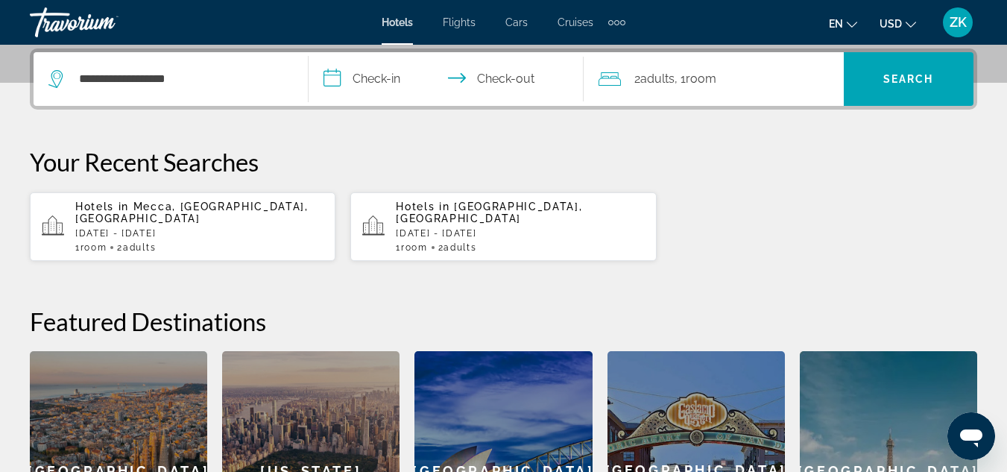
click at [365, 86] on input "**********" at bounding box center [449, 81] width 281 height 58
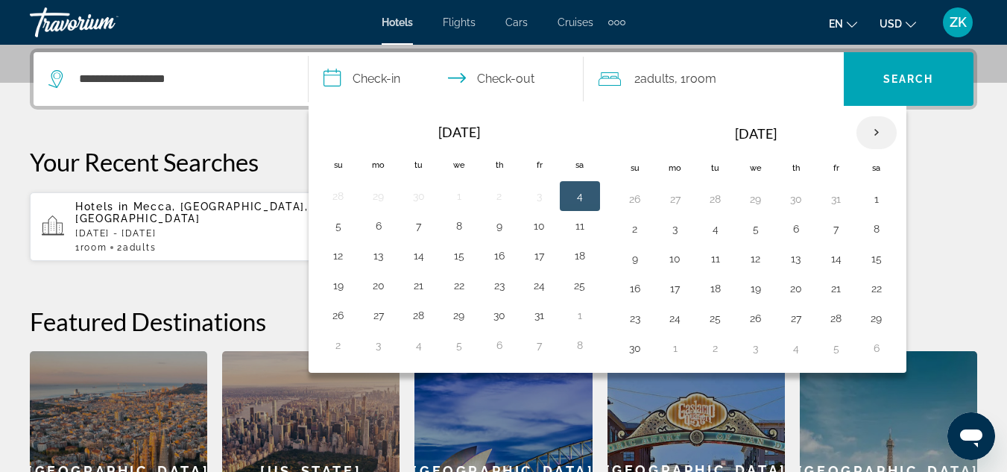
click at [870, 133] on th "Next month" at bounding box center [877, 132] width 40 height 33
click at [716, 323] on button "30" at bounding box center [716, 318] width 24 height 21
click at [0, 0] on div at bounding box center [0, 0] width 0 height 0
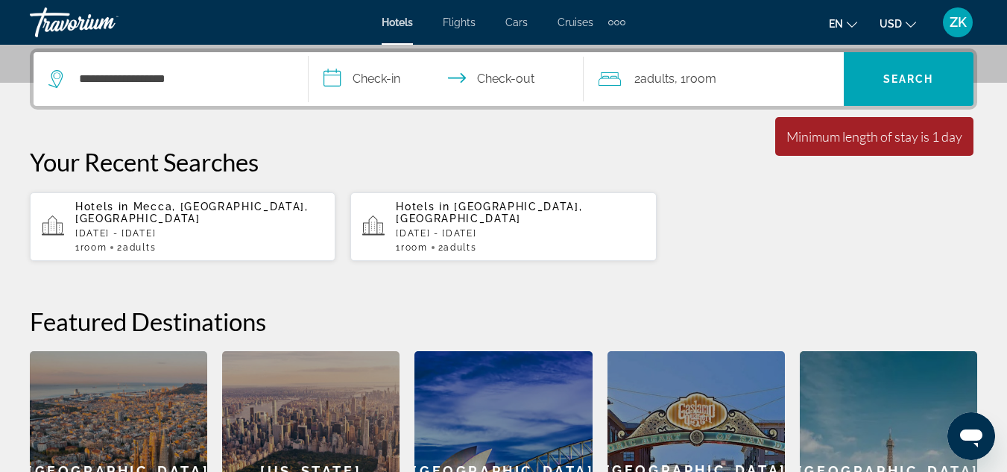
click at [514, 66] on input "**********" at bounding box center [449, 81] width 281 height 58
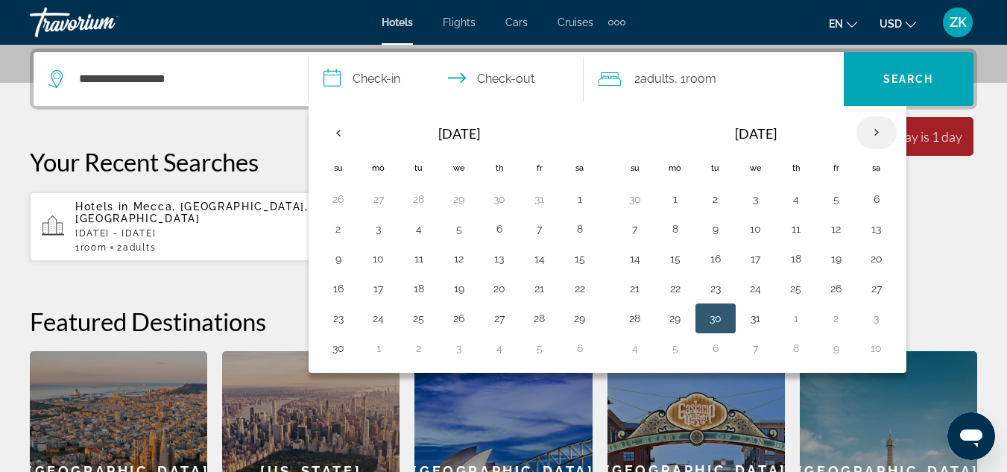
click at [878, 127] on th "Next month" at bounding box center [877, 132] width 40 height 33
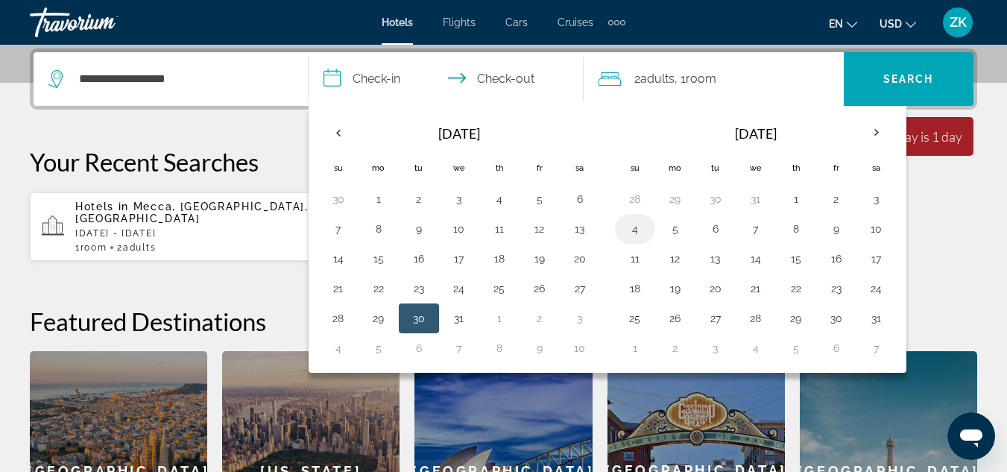
click at [634, 230] on button "4" at bounding box center [635, 228] width 24 height 21
type input "**********"
click at [634, 230] on p "[DATE] - [DATE]" at bounding box center [520, 233] width 248 height 10
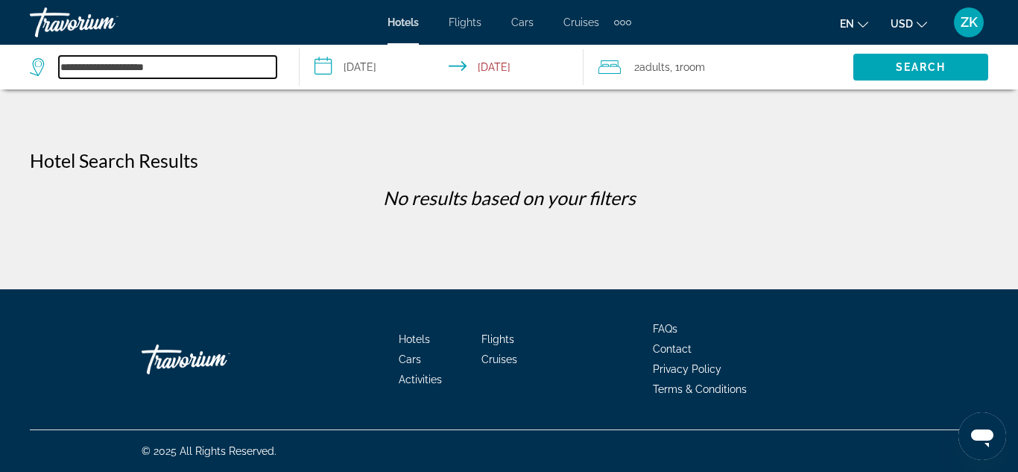
click at [158, 70] on input "**********" at bounding box center [168, 67] width 218 height 22
click at [169, 70] on input "**********" at bounding box center [168, 67] width 218 height 22
type input "*"
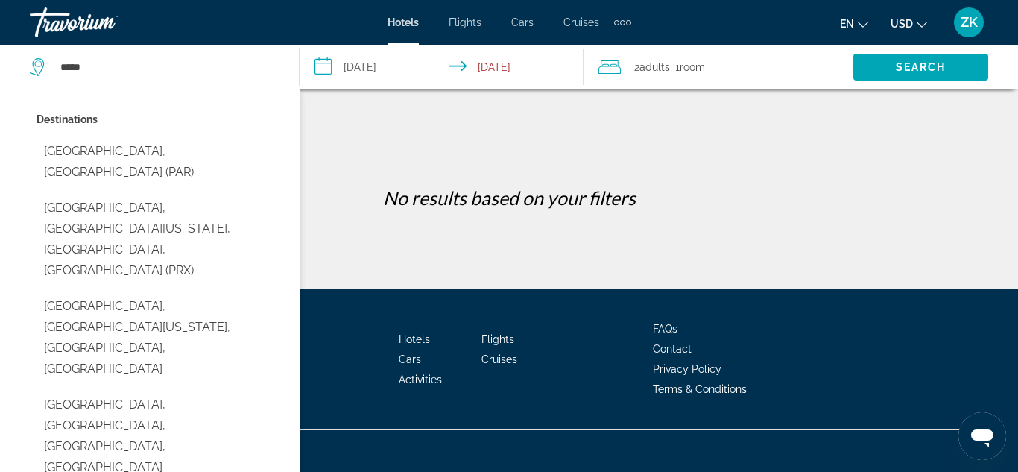
click at [347, 69] on input "**********" at bounding box center [445, 69] width 291 height 49
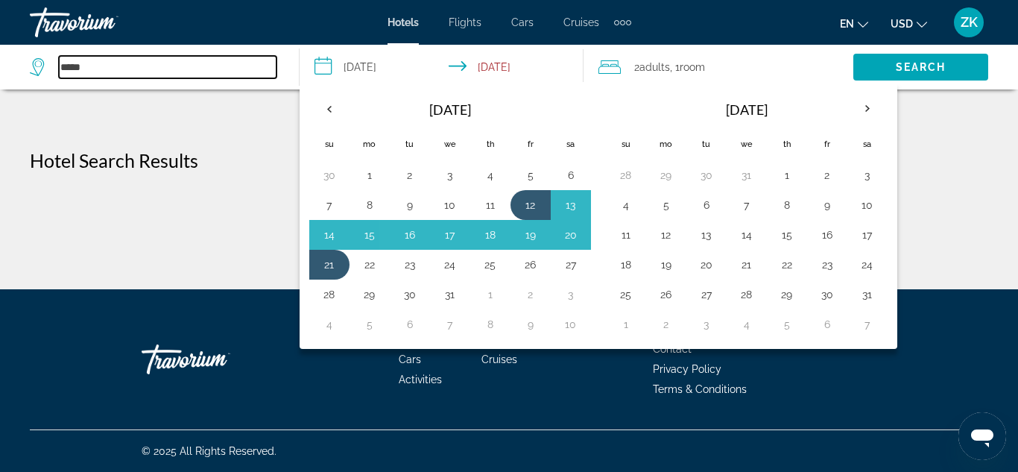
click at [226, 69] on input "*****" at bounding box center [168, 67] width 218 height 22
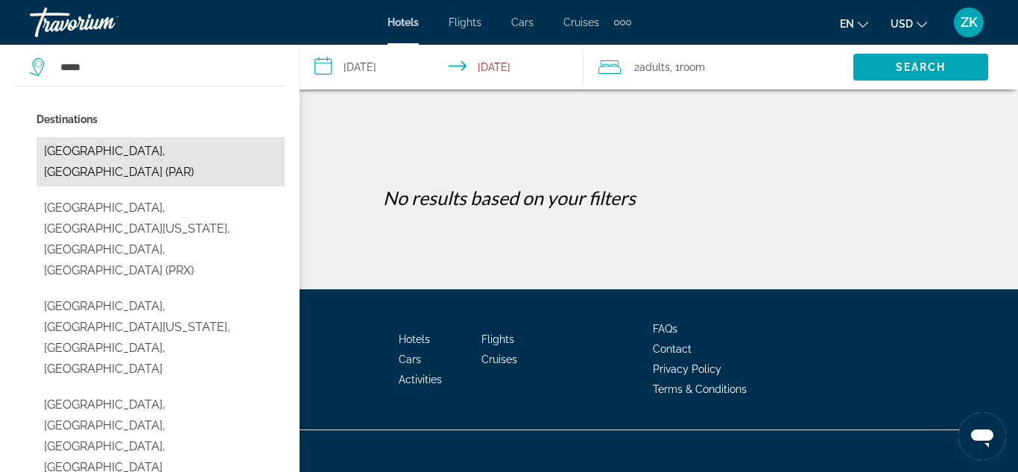
click at [186, 151] on button "[GEOGRAPHIC_DATA], [GEOGRAPHIC_DATA] (PAR)" at bounding box center [161, 161] width 248 height 49
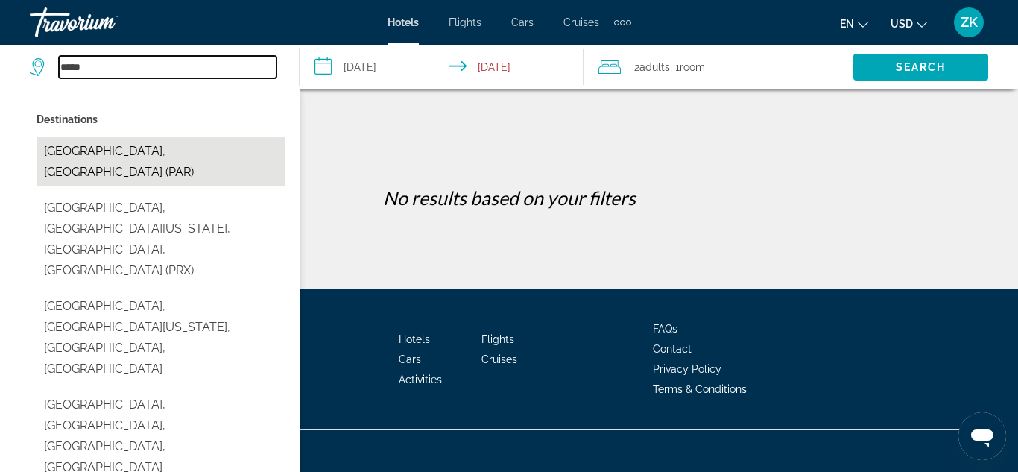
type input "**********"
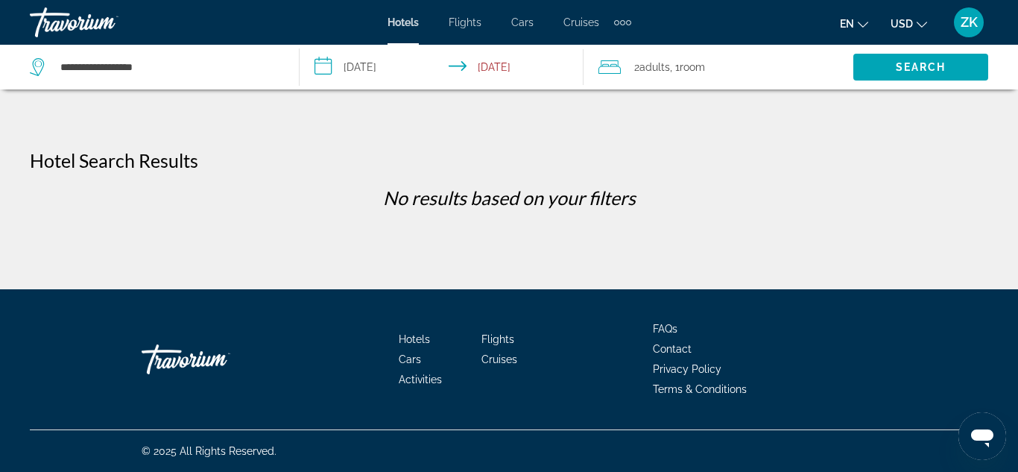
click at [366, 63] on input "**********" at bounding box center [445, 69] width 291 height 49
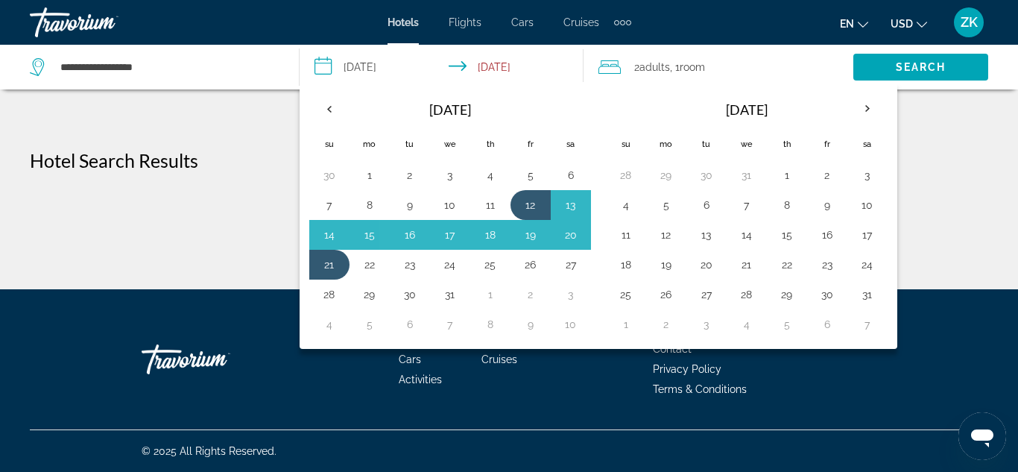
click at [268, 204] on p "No results based on your filters" at bounding box center [509, 197] width 974 height 22
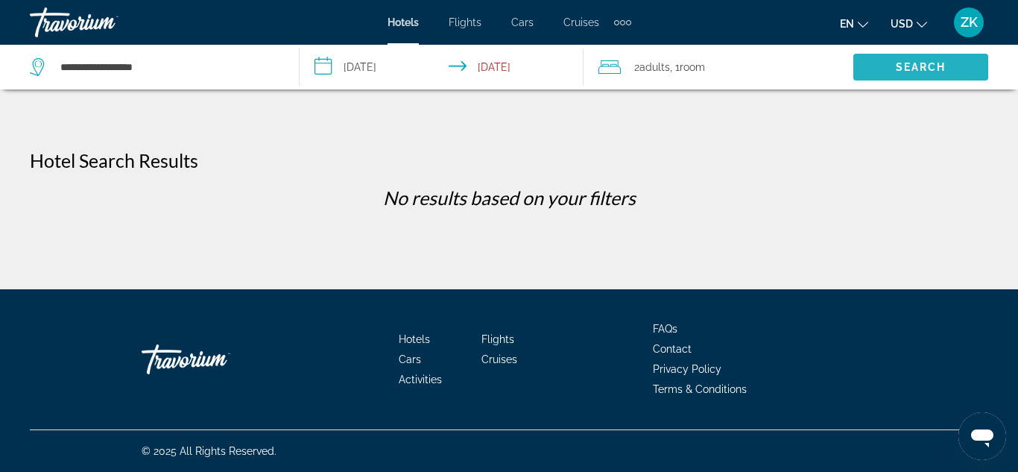
click at [887, 67] on span "Search" at bounding box center [921, 67] width 135 height 36
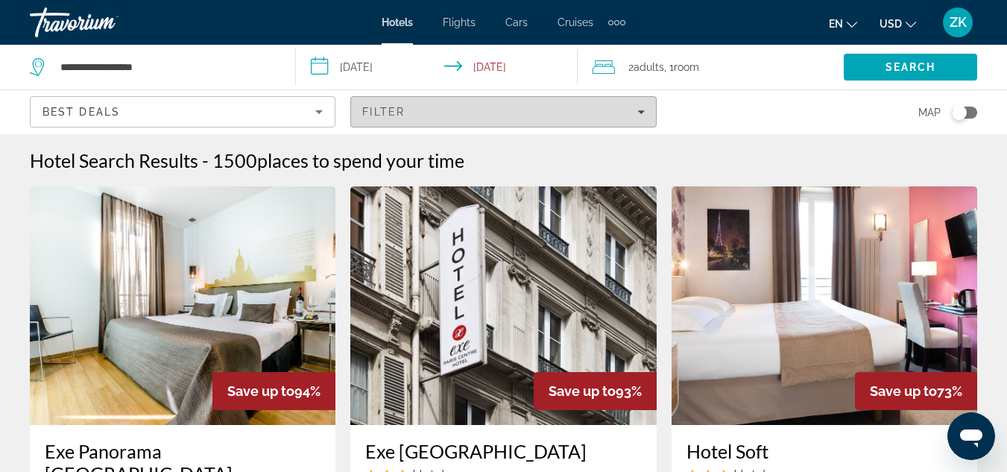
click at [643, 107] on div "Filter" at bounding box center [503, 112] width 282 height 12
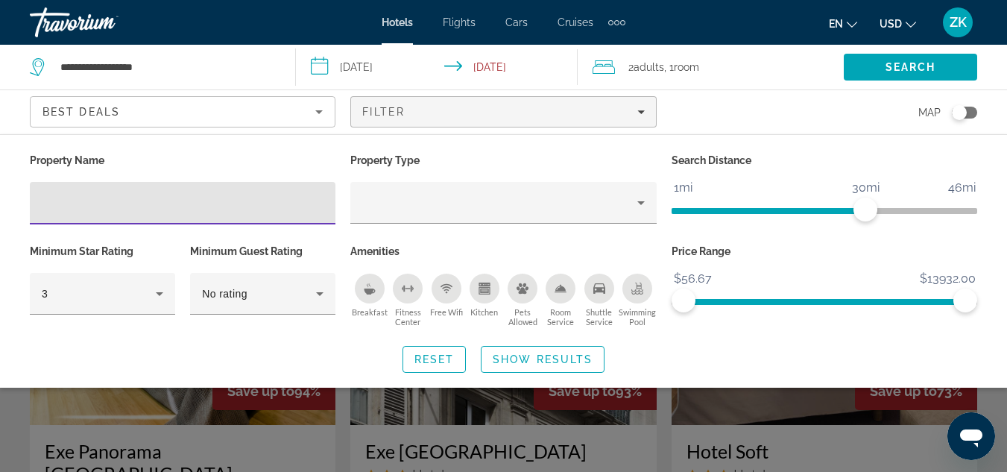
click at [86, 204] on input "Hotel Filters" at bounding box center [183, 204] width 282 height 18
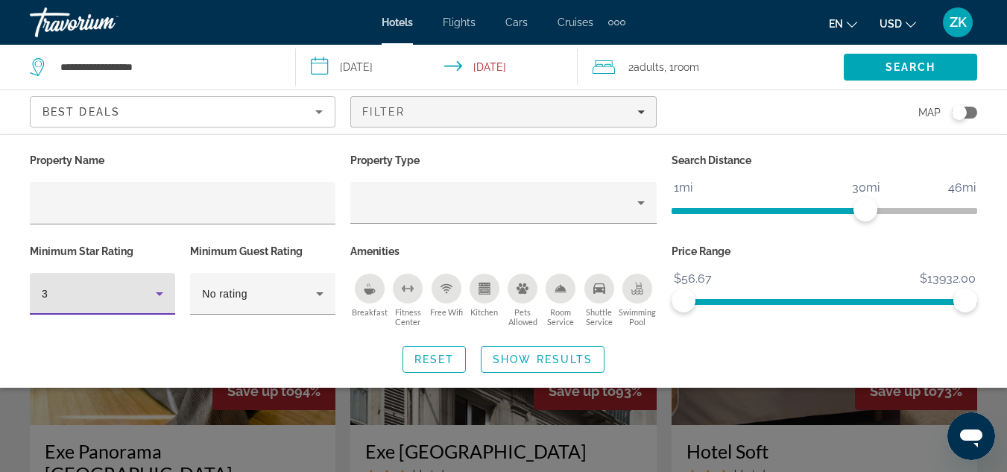
click at [160, 299] on icon "Hotel Filters" at bounding box center [160, 294] width 18 height 18
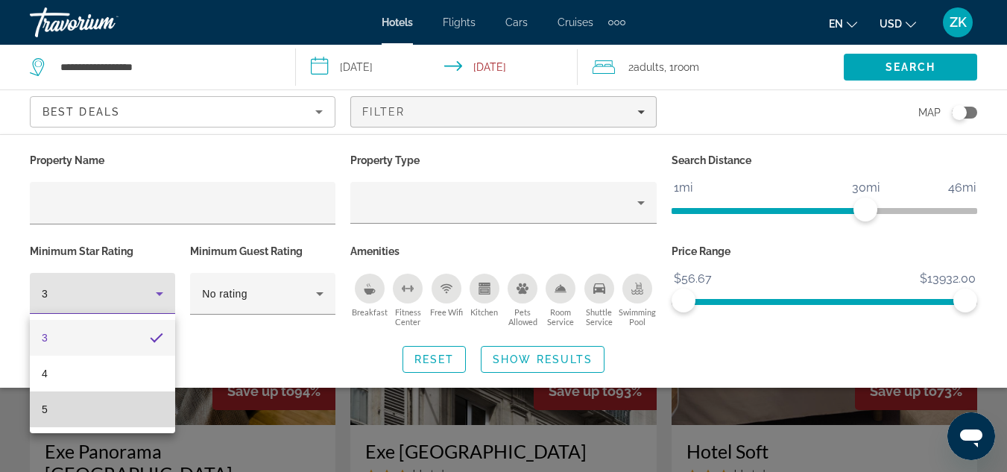
click at [69, 406] on mat-option "5" at bounding box center [102, 409] width 145 height 36
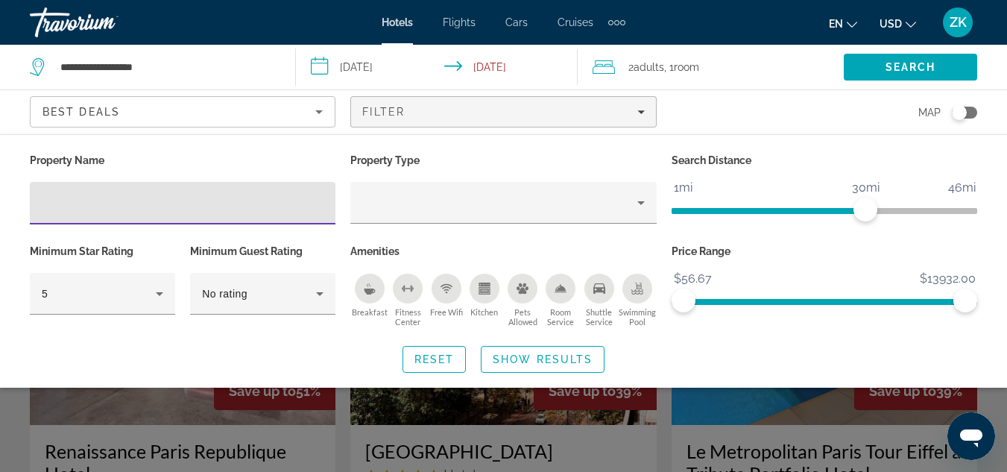
click at [71, 206] on input "Hotel Filters" at bounding box center [183, 204] width 282 height 18
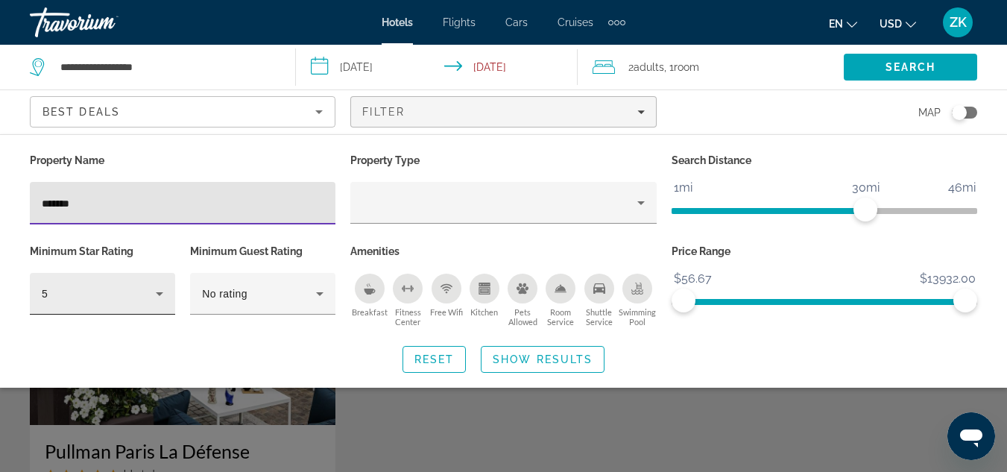
type input "*******"
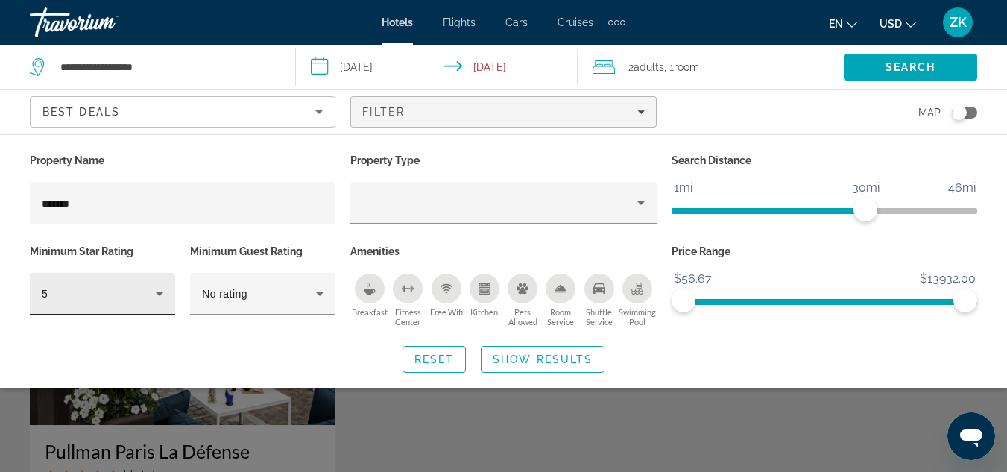
click at [146, 303] on div "5" at bounding box center [103, 294] width 122 height 42
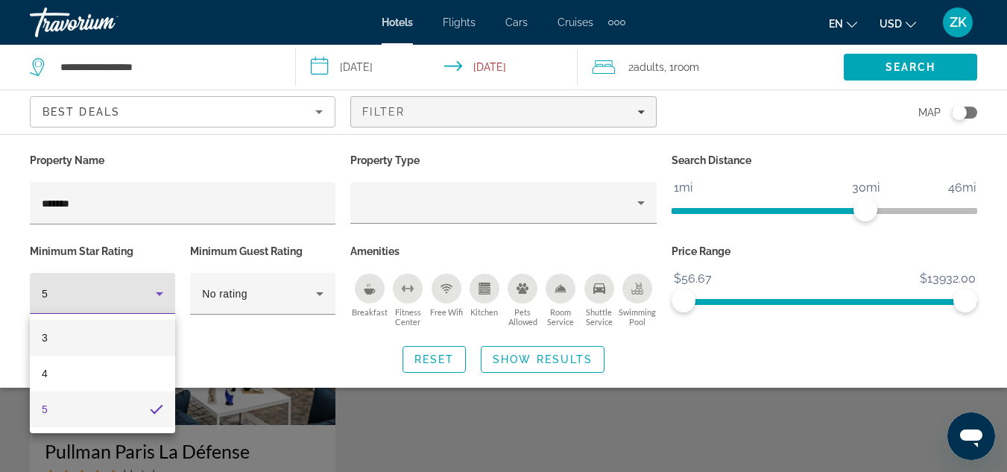
click at [139, 347] on mat-option "3" at bounding box center [102, 338] width 145 height 36
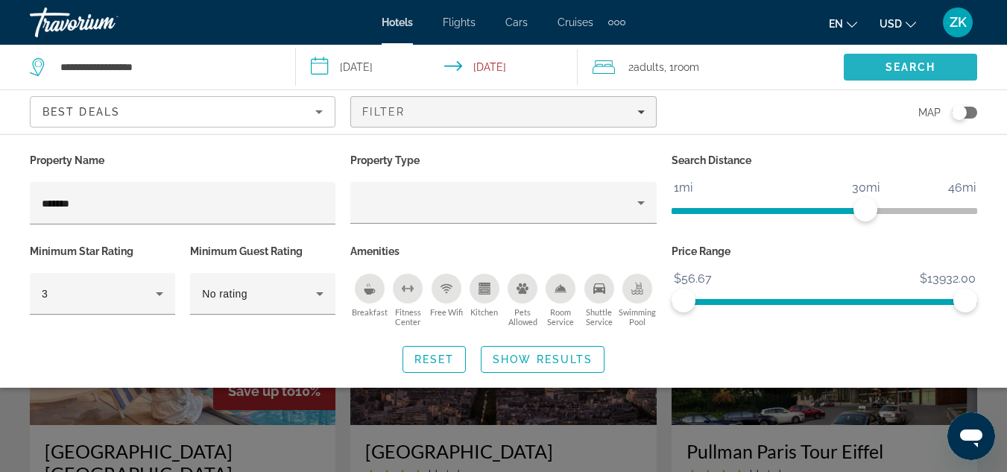
click at [909, 63] on span "Search" at bounding box center [911, 67] width 51 height 12
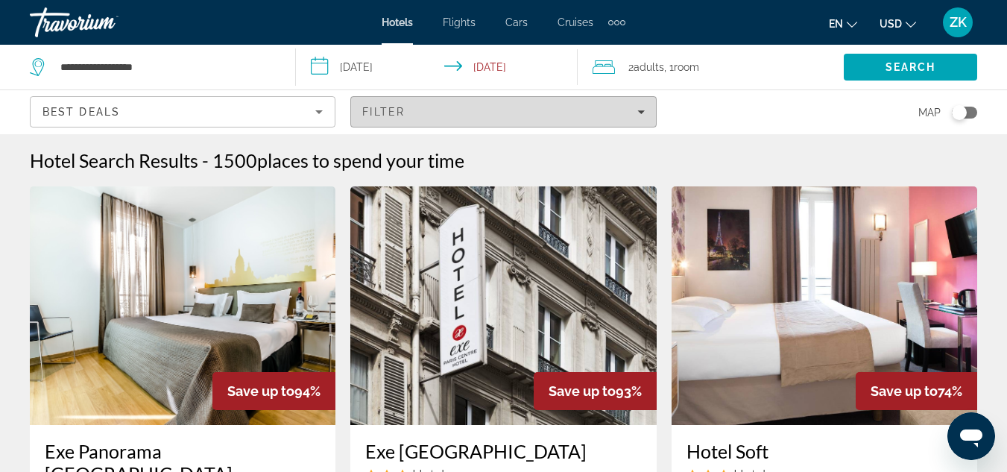
click at [526, 105] on span "Filters" at bounding box center [503, 112] width 304 height 36
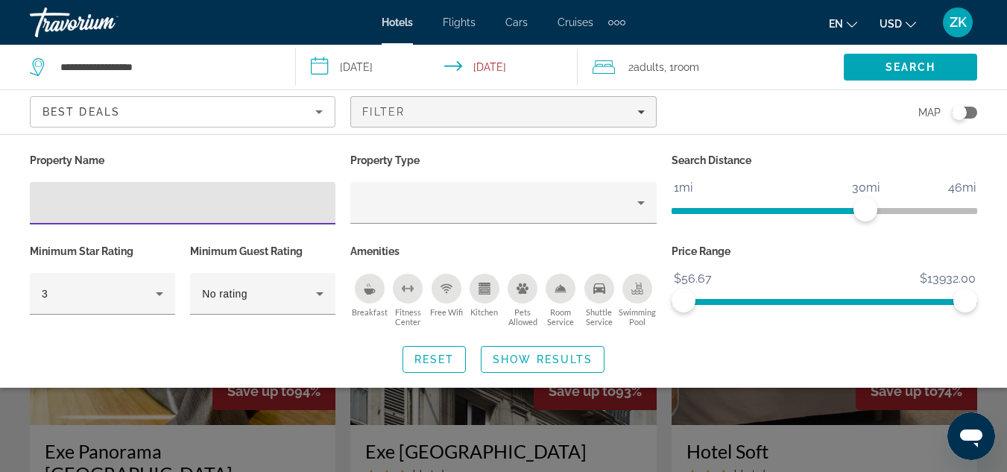
click at [54, 205] on input "Hotel Filters" at bounding box center [183, 204] width 282 height 18
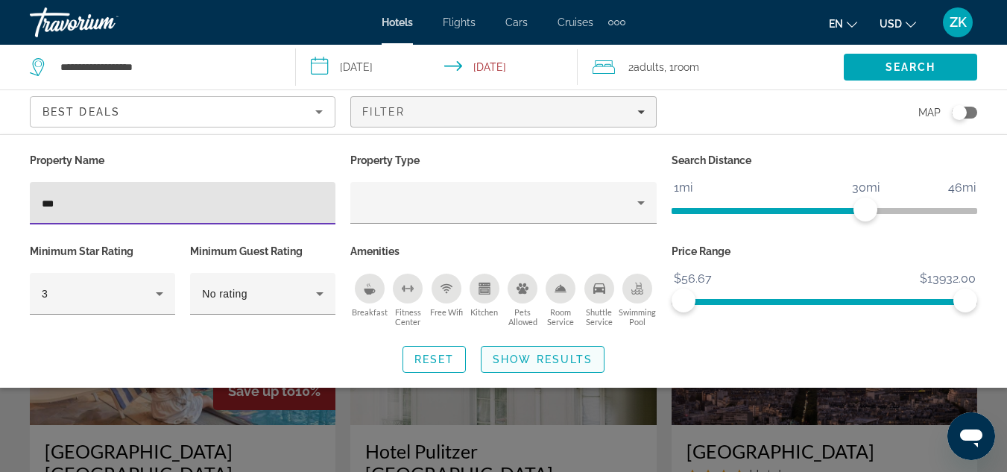
type input "***"
click at [521, 362] on span "Show Results" at bounding box center [543, 359] width 100 height 12
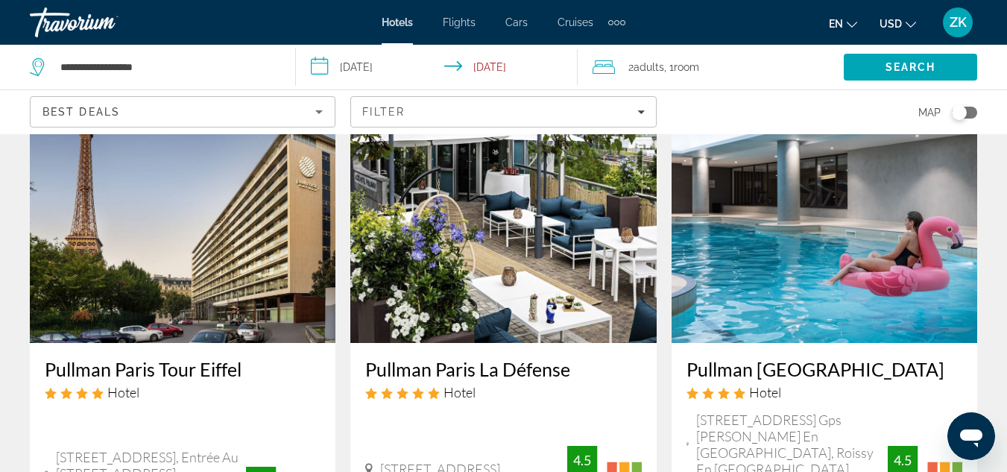
scroll to position [701, 0]
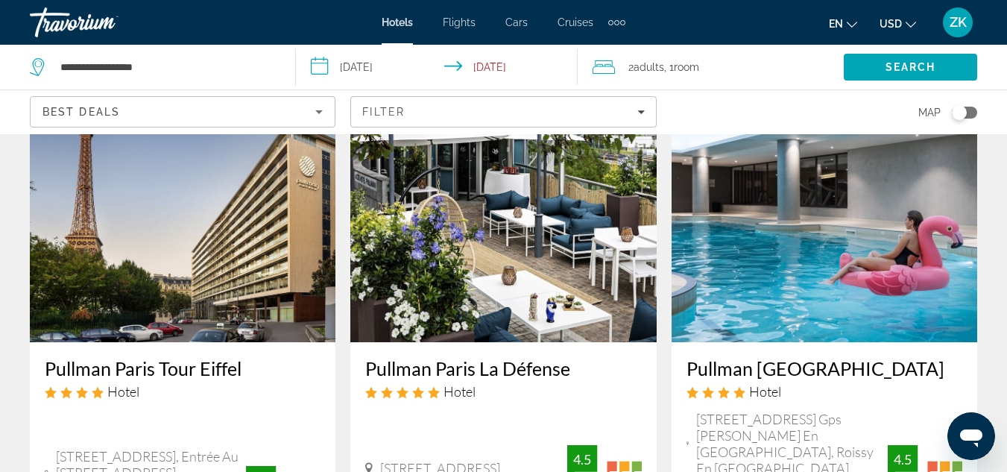
click at [129, 357] on h3 "Pullman Paris Tour Eiffel" at bounding box center [183, 368] width 276 height 22
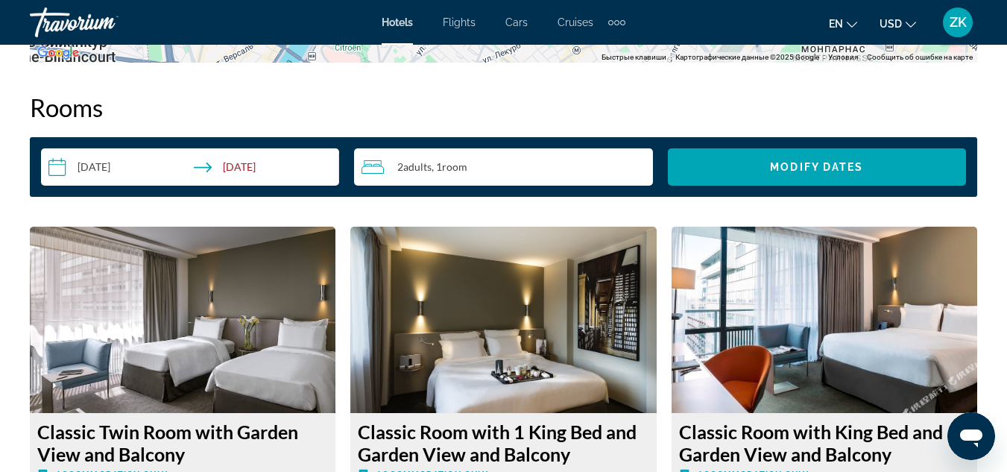
scroll to position [2113, 0]
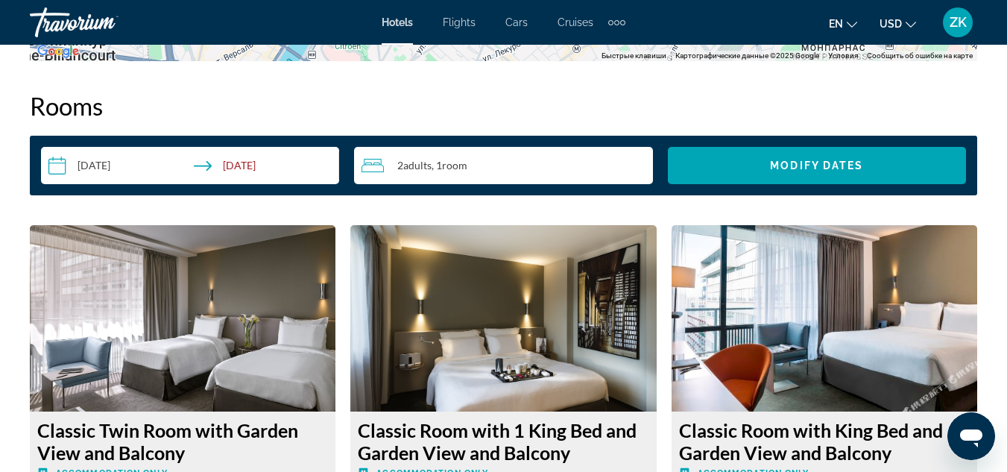
click at [472, 162] on div "2 Adult Adults , 1 Room rooms" at bounding box center [507, 166] width 291 height 18
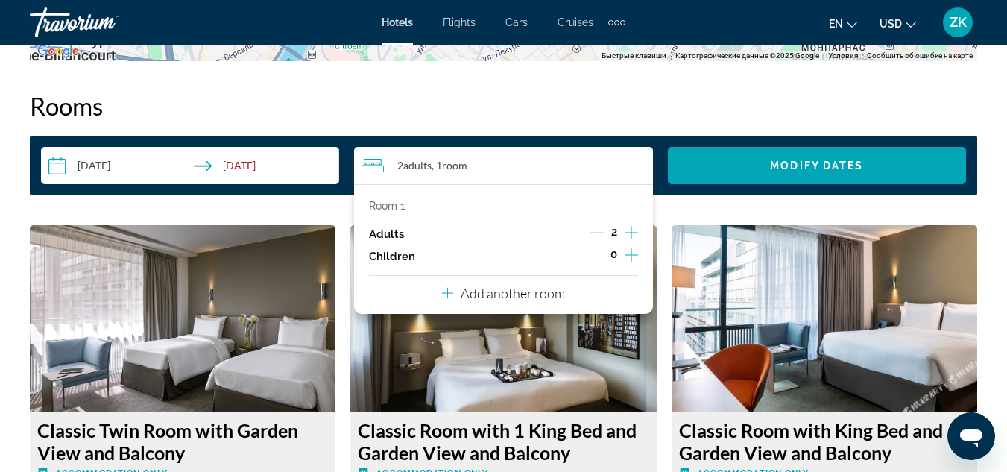
click at [520, 292] on p "Add another room" at bounding box center [513, 293] width 104 height 16
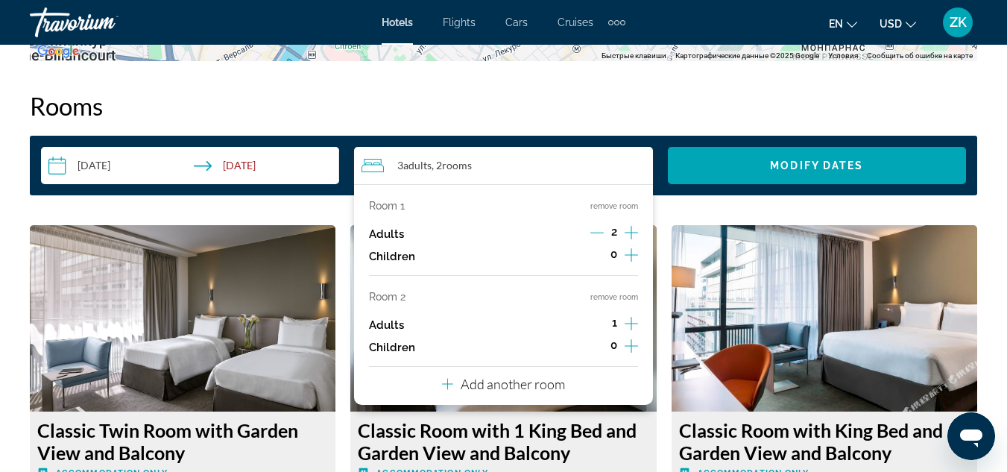
click at [625, 327] on icon "Increment adults" at bounding box center [631, 324] width 13 height 18
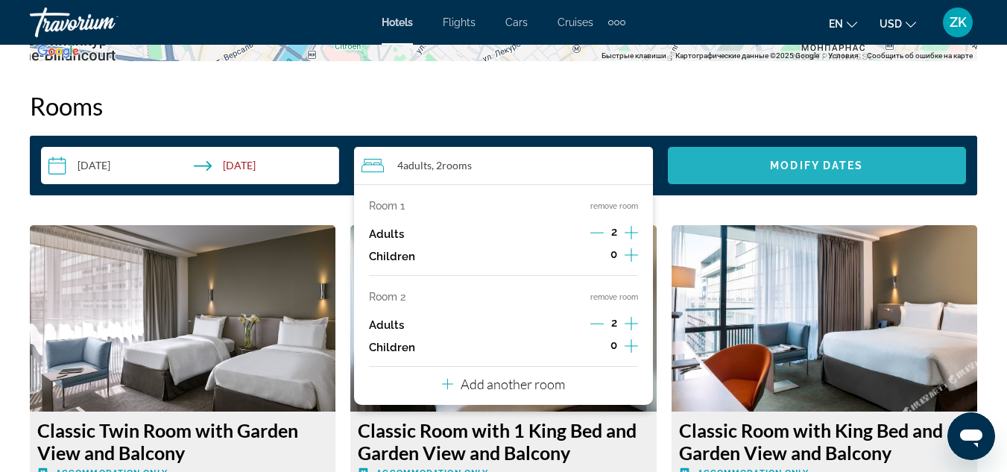
click at [806, 163] on span "Modify Dates" at bounding box center [816, 166] width 93 height 12
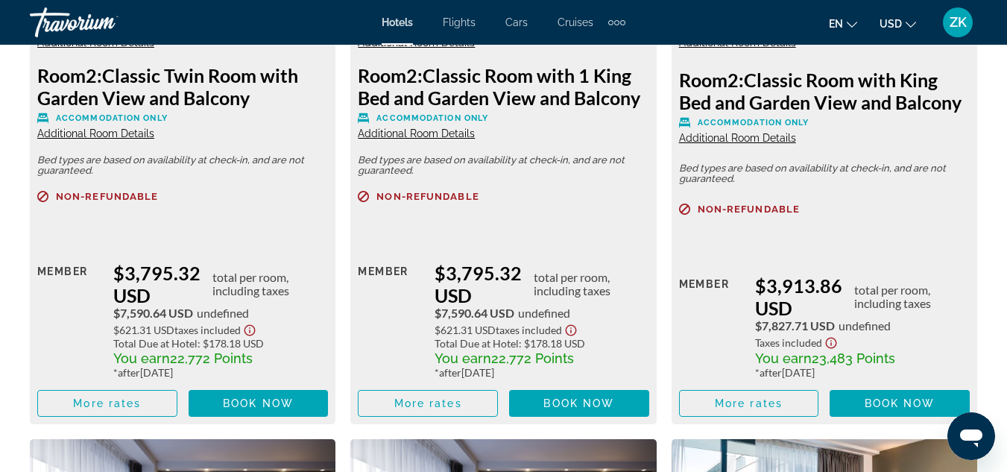
scroll to position [2558, 0]
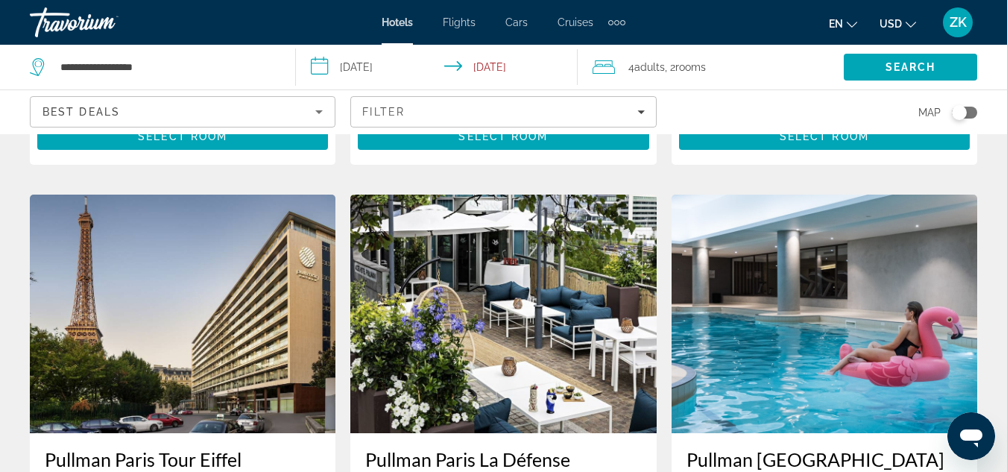
scroll to position [587, 0]
click at [876, 253] on img "Main content" at bounding box center [825, 314] width 306 height 239
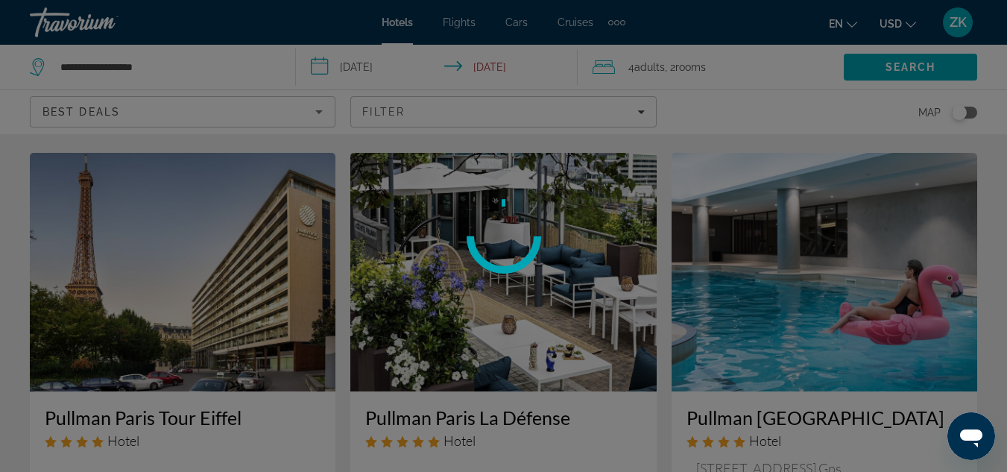
scroll to position [630, 0]
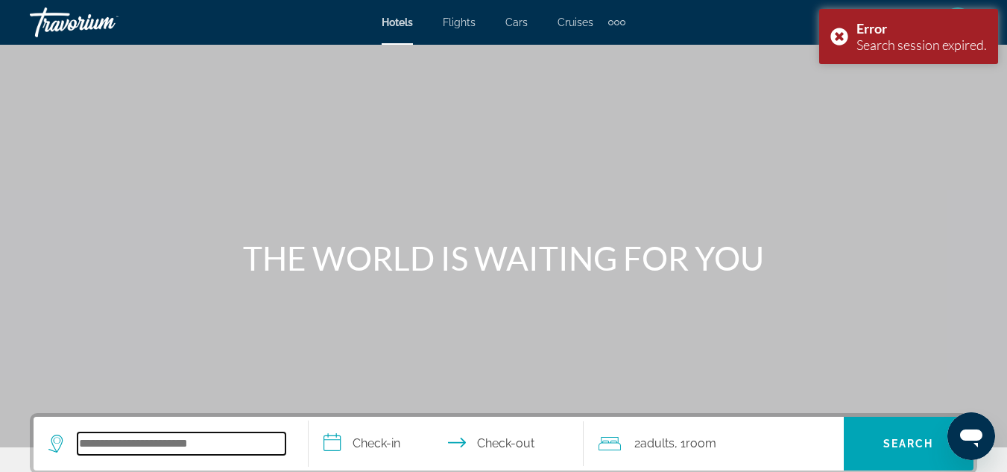
click at [124, 447] on input "Search hotel destination" at bounding box center [182, 443] width 208 height 22
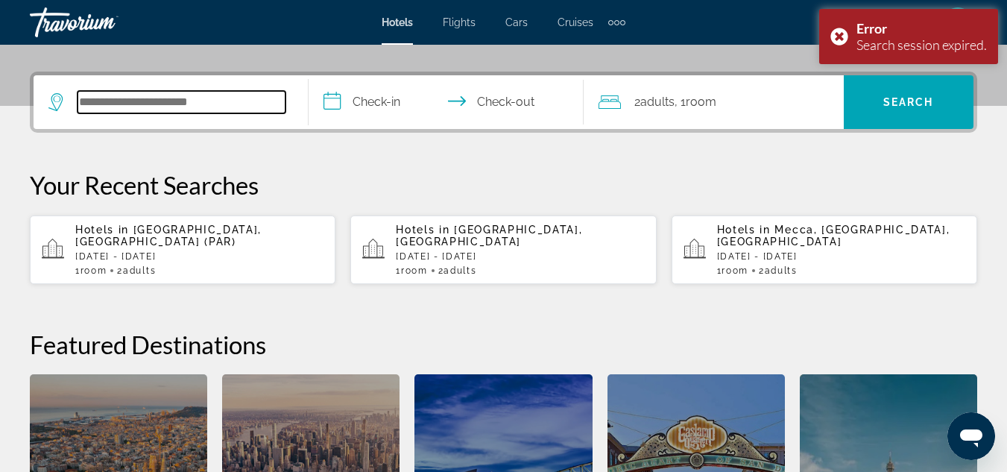
scroll to position [365, 0]
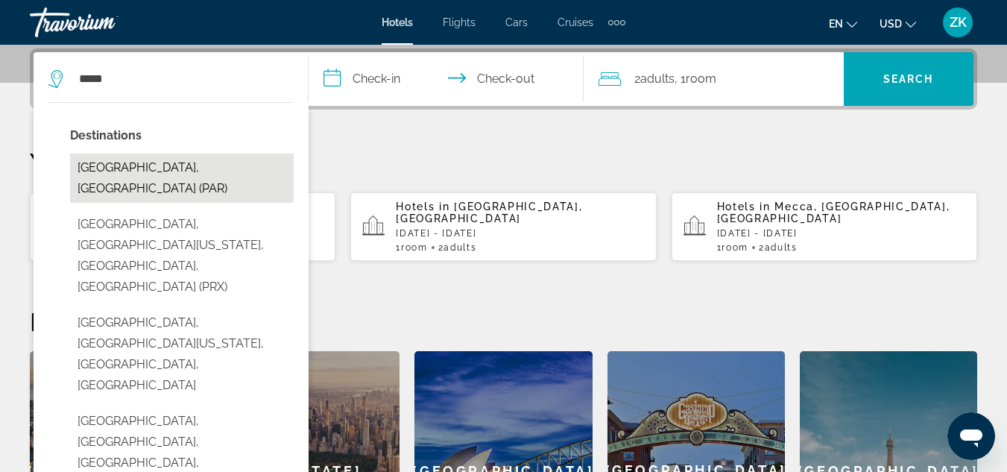
click at [157, 164] on button "[GEOGRAPHIC_DATA], [GEOGRAPHIC_DATA] (PAR)" at bounding box center [182, 178] width 224 height 49
type input "**********"
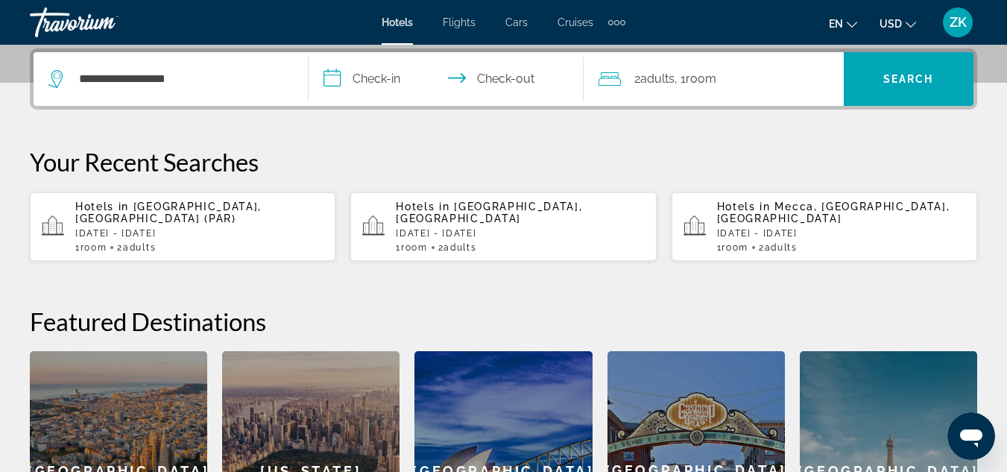
click at [394, 75] on input "**********" at bounding box center [449, 81] width 281 height 58
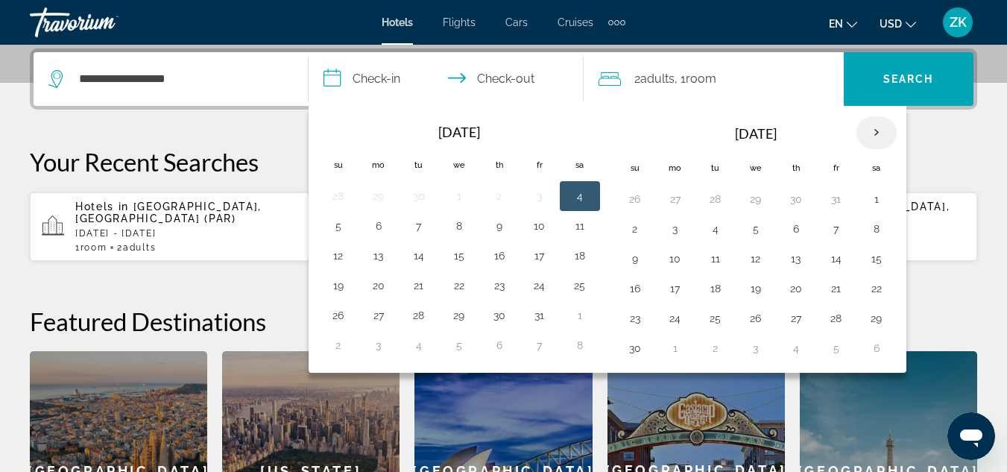
click at [868, 137] on th "Next month" at bounding box center [877, 132] width 40 height 33
click at [671, 194] on button "1" at bounding box center [675, 199] width 24 height 21
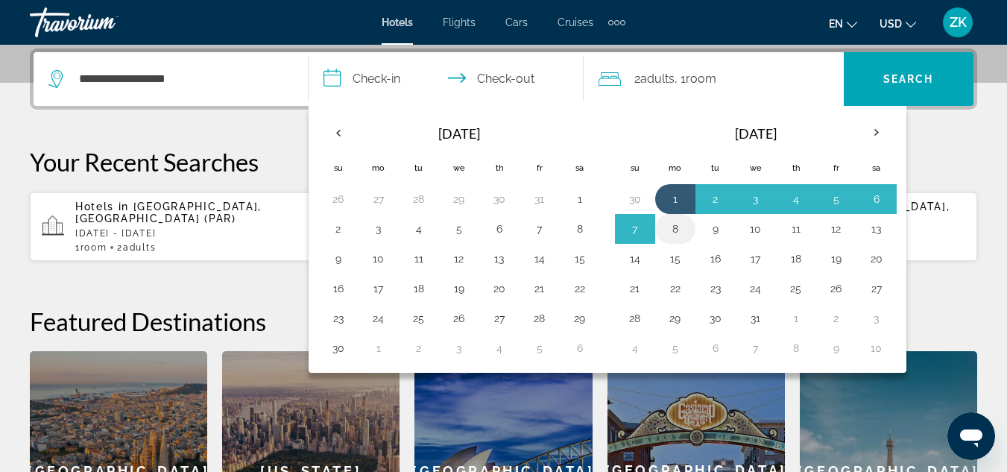
click at [680, 226] on button "8" at bounding box center [675, 228] width 24 height 21
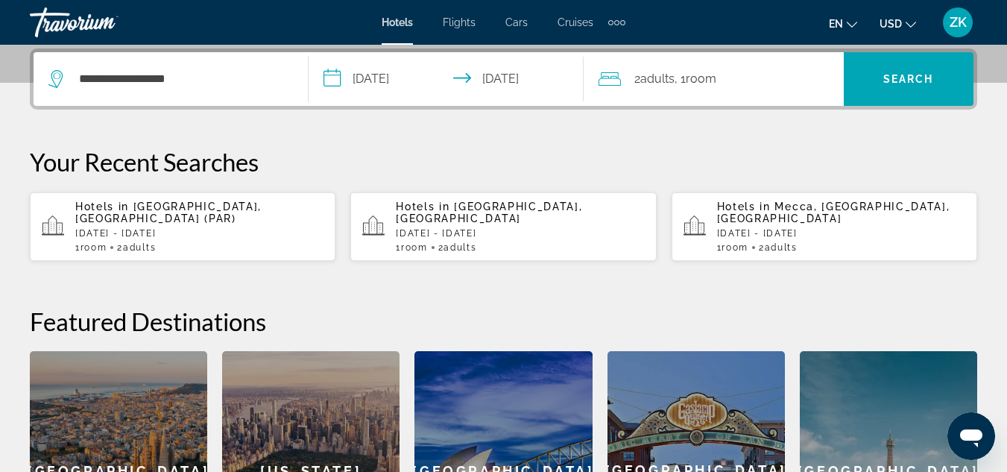
click at [367, 76] on input "**********" at bounding box center [449, 81] width 281 height 58
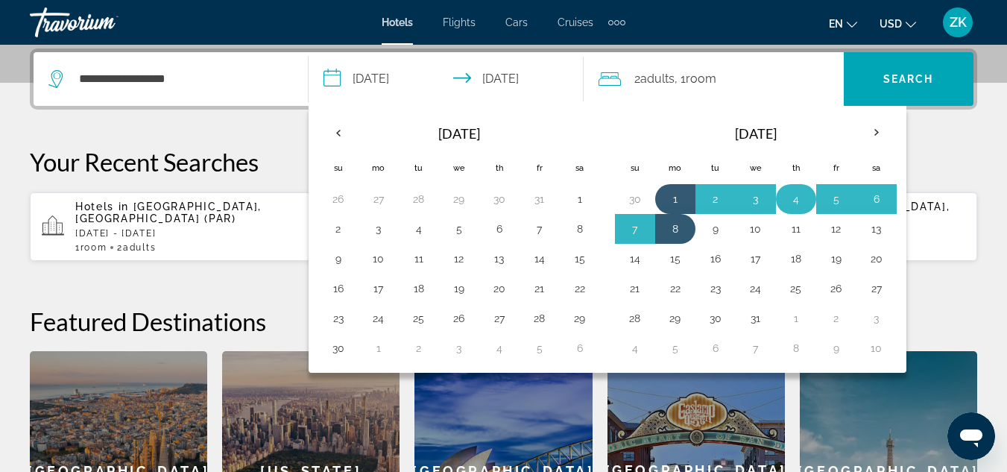
click at [800, 195] on button "4" at bounding box center [796, 199] width 24 height 21
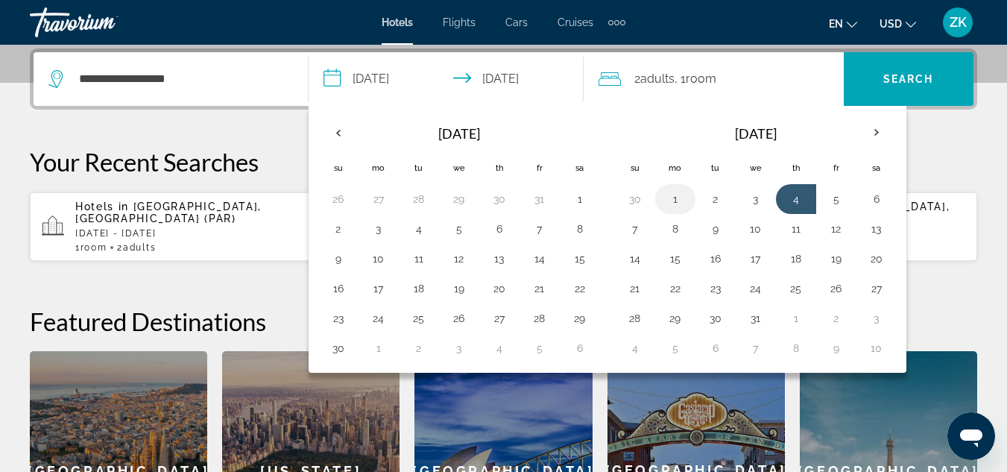
click at [674, 195] on button "1" at bounding box center [675, 199] width 24 height 21
type input "**********"
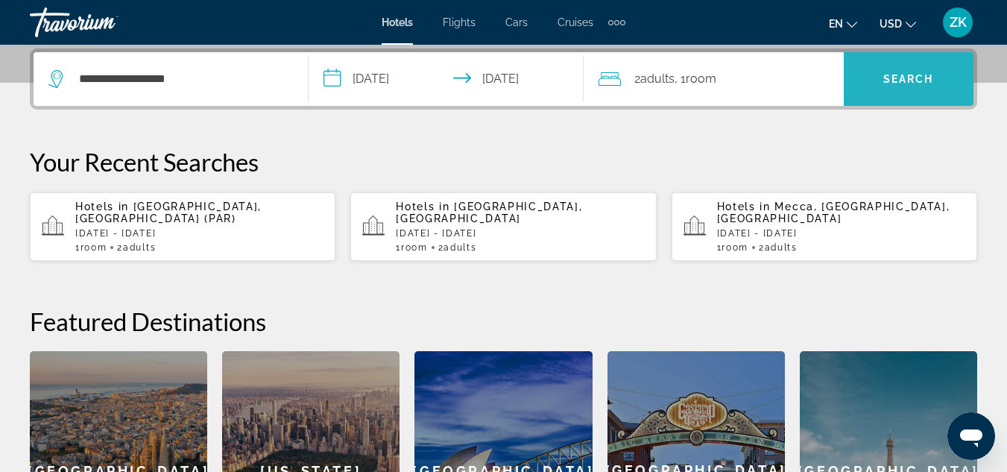
click at [892, 83] on span "Search" at bounding box center [908, 79] width 51 height 12
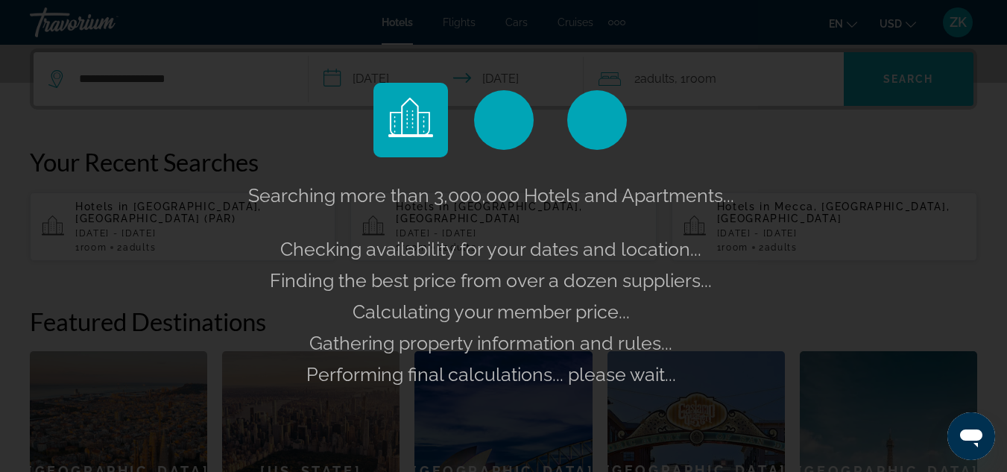
click at [892, 83] on div "Searching more than 3,000,000 Hotels and Apartments... Checking availability fo…" at bounding box center [503, 236] width 1007 height 472
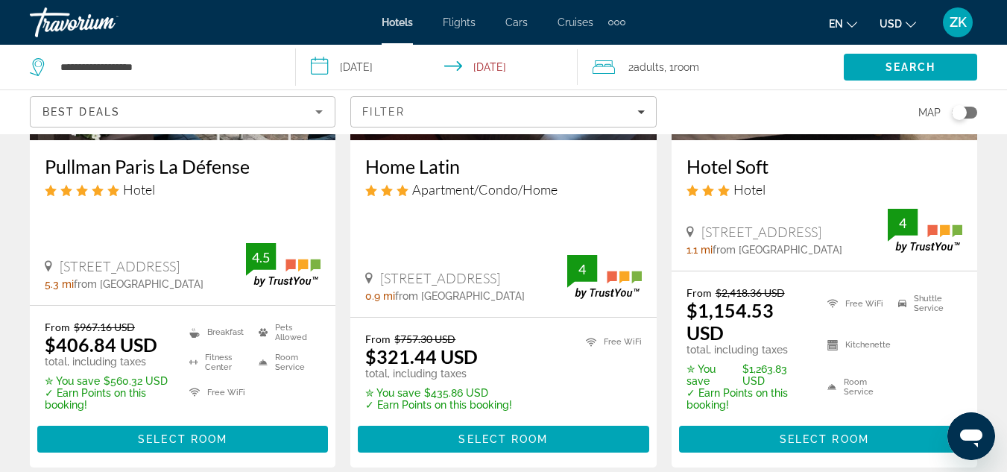
scroll to position [284, 0]
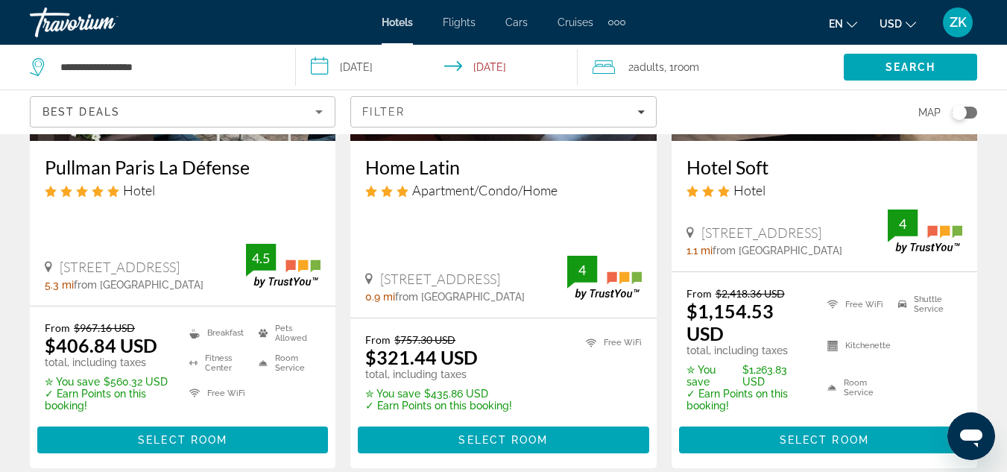
click at [162, 167] on h3 "Pullman Paris La Défense" at bounding box center [183, 167] width 276 height 22
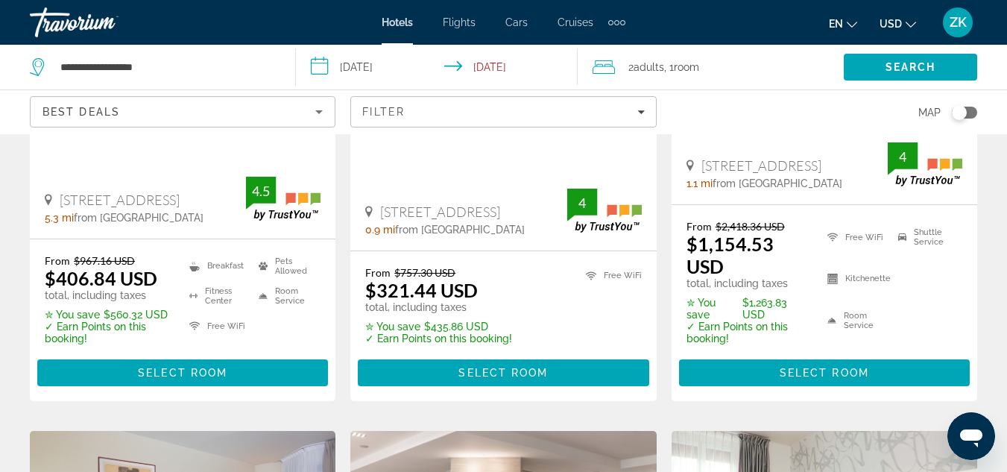
scroll to position [353, 0]
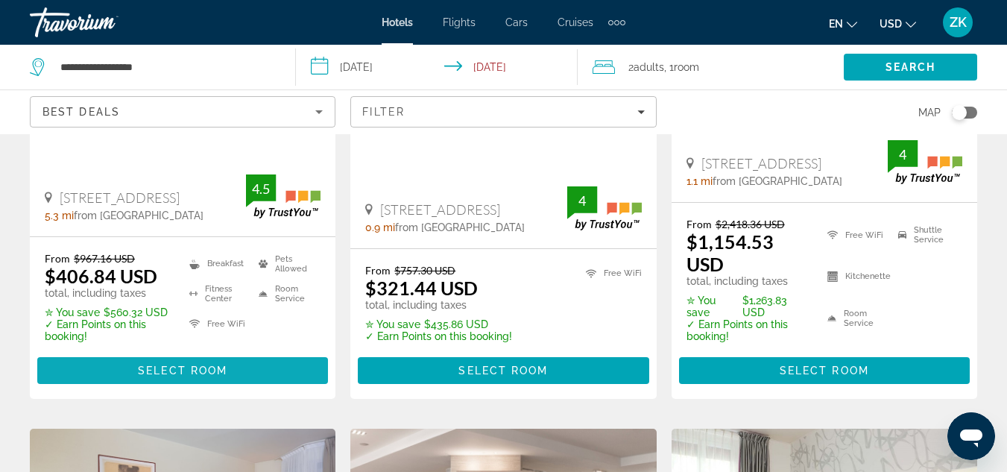
click at [192, 373] on span "Select Room" at bounding box center [182, 371] width 89 height 12
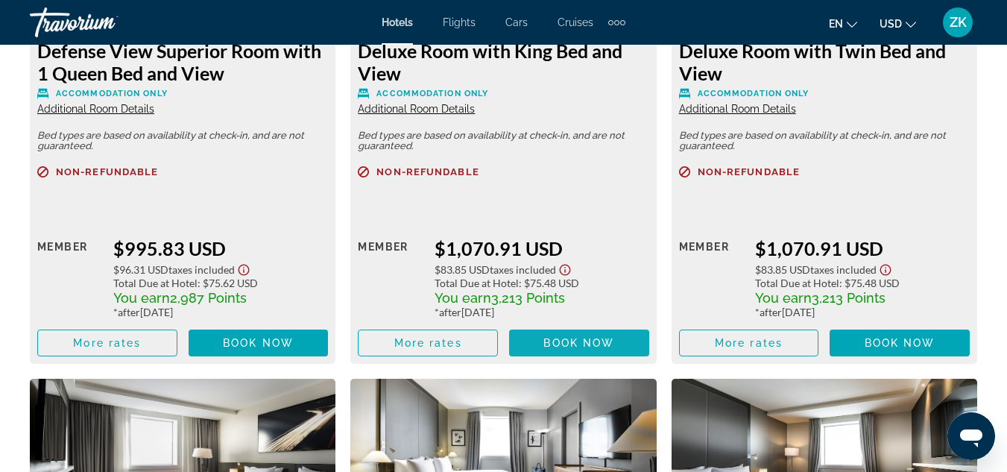
scroll to position [4151, 0]
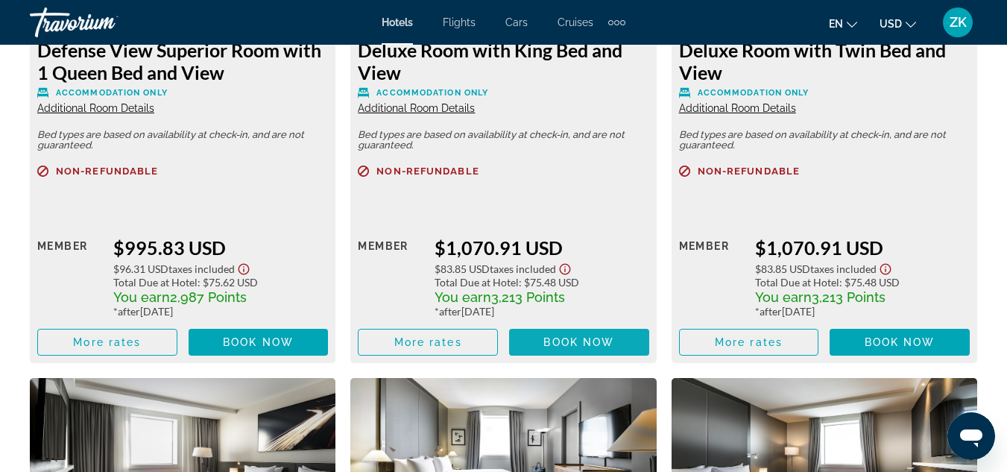
click at [564, 336] on span "Book now" at bounding box center [578, 342] width 71 height 12
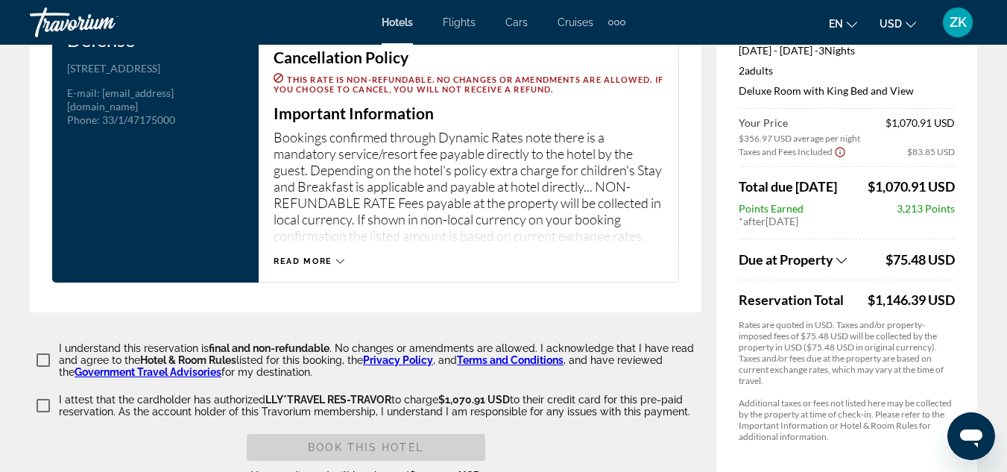
scroll to position [2022, 0]
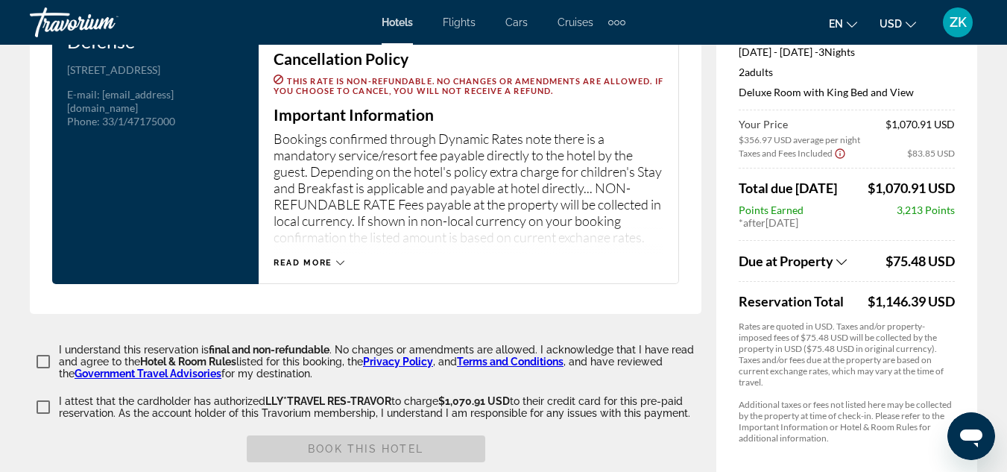
click at [876, 259] on div "Due at Property" at bounding box center [810, 261] width 143 height 16
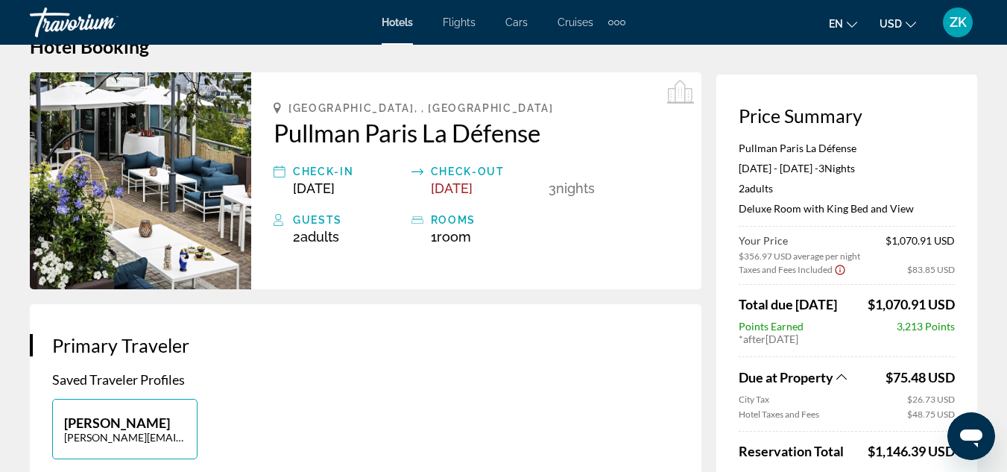
scroll to position [0, 0]
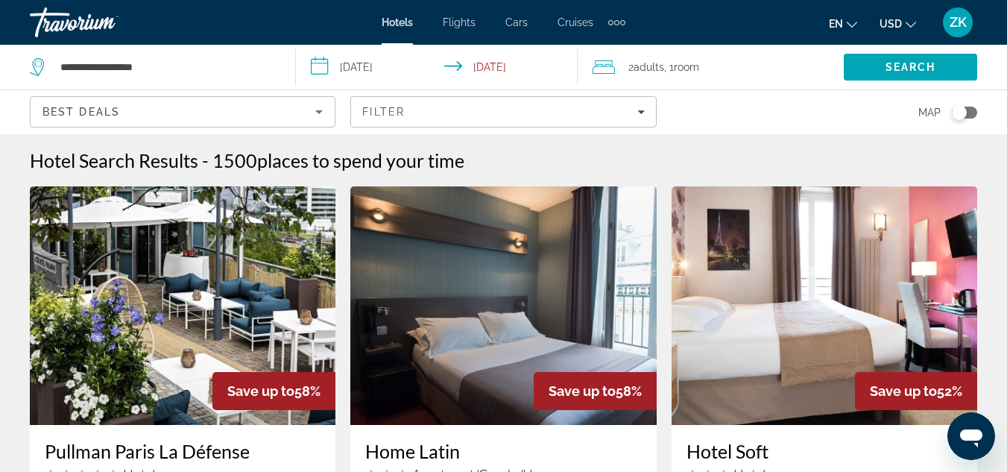
click at [927, 111] on span "Map" at bounding box center [929, 112] width 22 height 21
click at [960, 114] on div "Toggle map" at bounding box center [959, 112] width 15 height 15
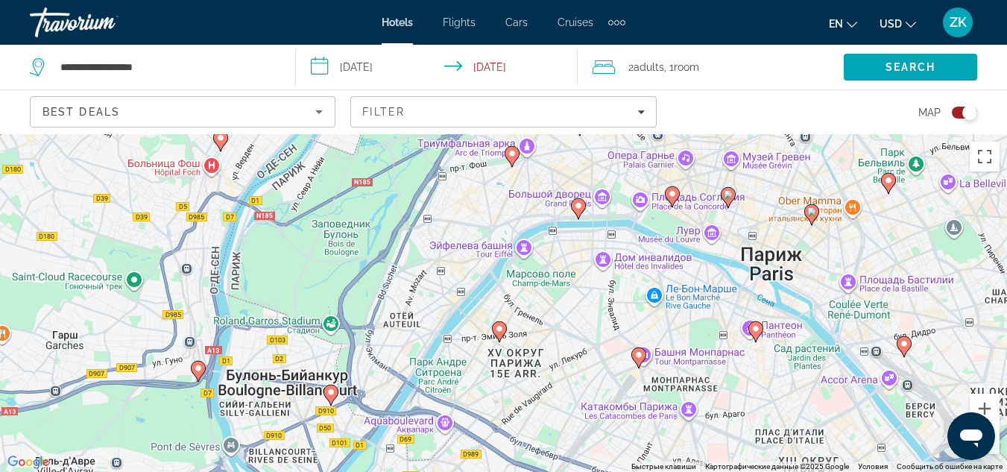
drag, startPoint x: 762, startPoint y: 250, endPoint x: 587, endPoint y: 294, distance: 180.1
click at [587, 294] on div "Чтобы активировать перетаскивание с помощью клавиатуры, нажмите Alt + Ввод. Пос…" at bounding box center [503, 303] width 1007 height 338
click at [575, 206] on image "Main content" at bounding box center [578, 205] width 9 height 9
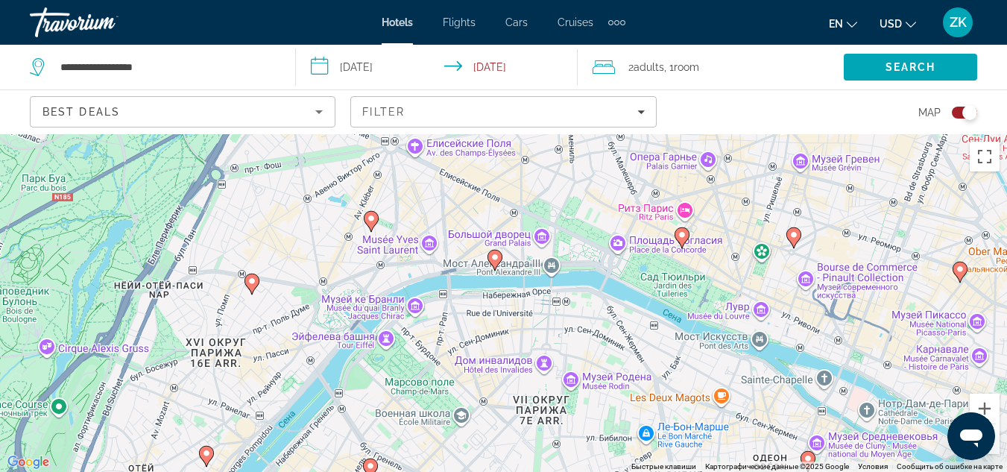
click at [493, 262] on icon "Main content" at bounding box center [494, 259] width 13 height 19
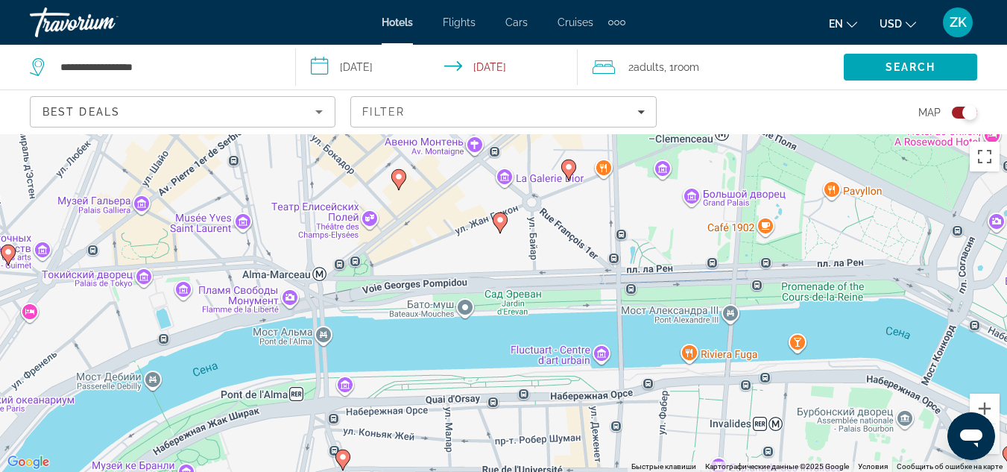
click at [501, 215] on icon "Main content" at bounding box center [499, 221] width 13 height 19
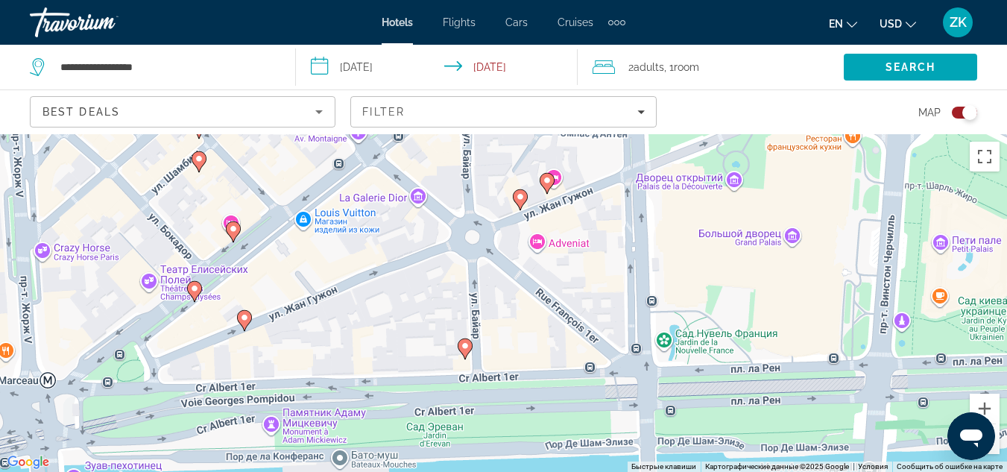
click at [463, 345] on image "Main content" at bounding box center [465, 345] width 9 height 9
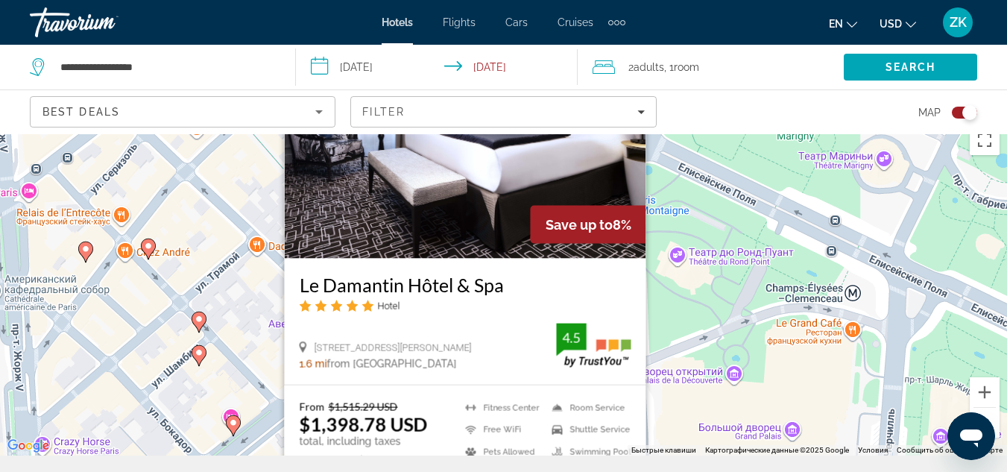
scroll to position [134, 0]
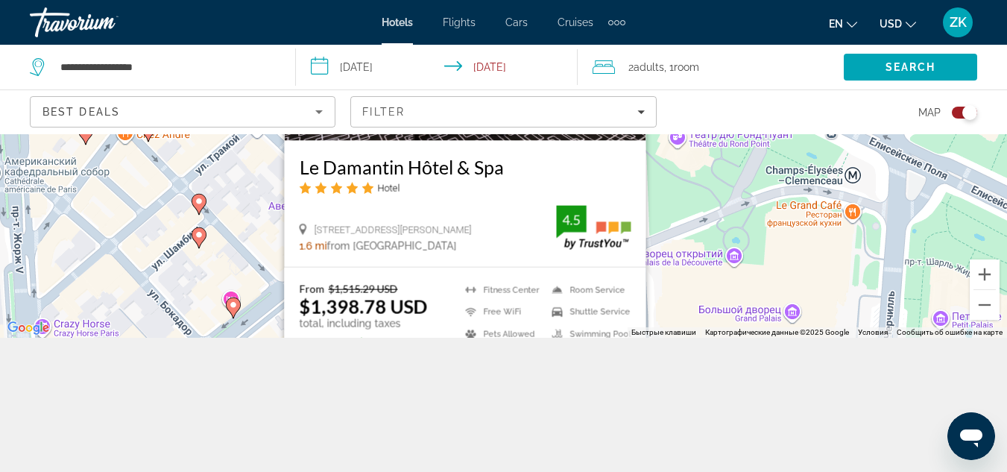
click at [438, 388] on div "**********" at bounding box center [503, 236] width 1007 height 472
click at [239, 238] on div "Чтобы активировать перетаскивание с помощью клавиатуры, нажмите Alt + Ввод. Пос…" at bounding box center [503, 169] width 1007 height 338
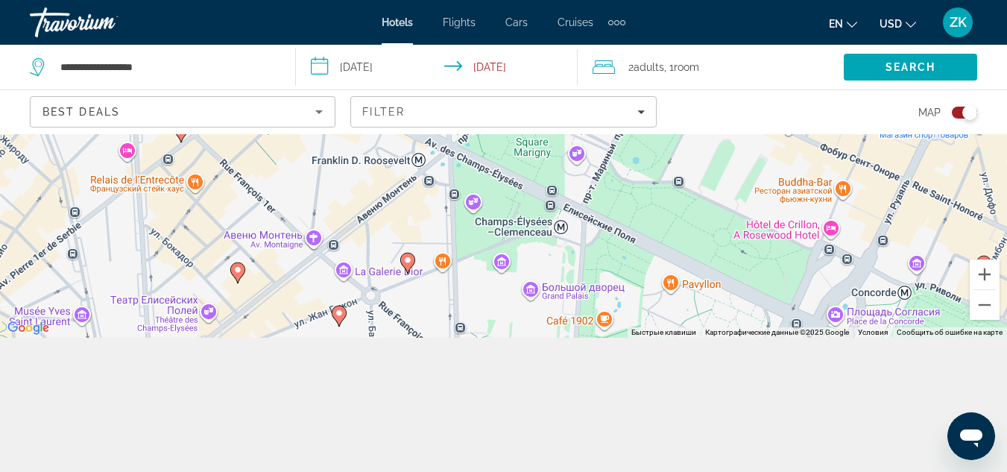
click at [233, 272] on icon "Main content" at bounding box center [236, 271] width 13 height 19
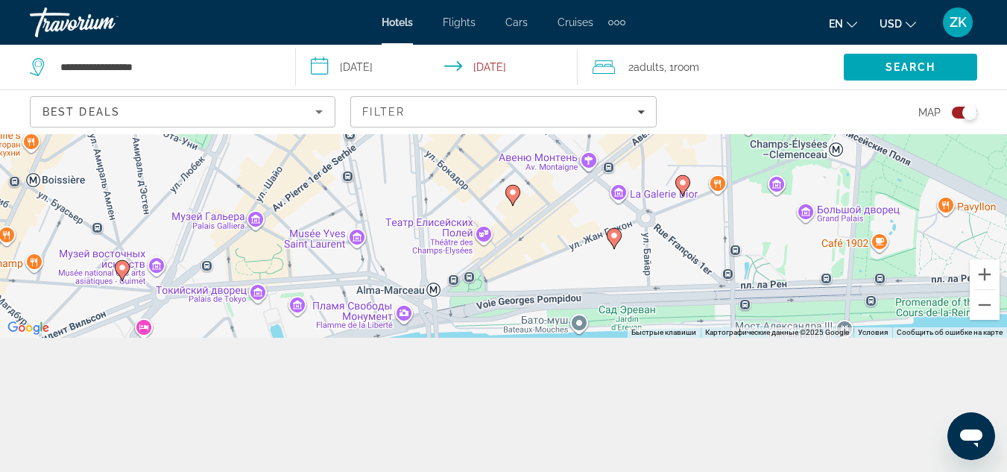
click at [510, 188] on icon "Main content" at bounding box center [511, 194] width 13 height 19
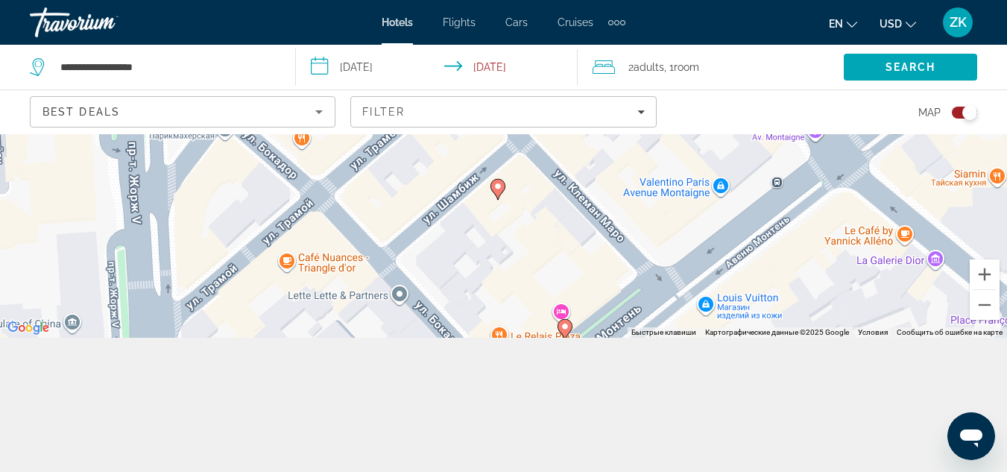
drag, startPoint x: 497, startPoint y: 143, endPoint x: 505, endPoint y: 266, distance: 123.3
click at [505, 266] on div "Для навигации используйте клавиши со стрелками. Чтобы активировать перетаскиван…" at bounding box center [503, 169] width 1007 height 338
click at [497, 187] on image "Main content" at bounding box center [497, 187] width 9 height 9
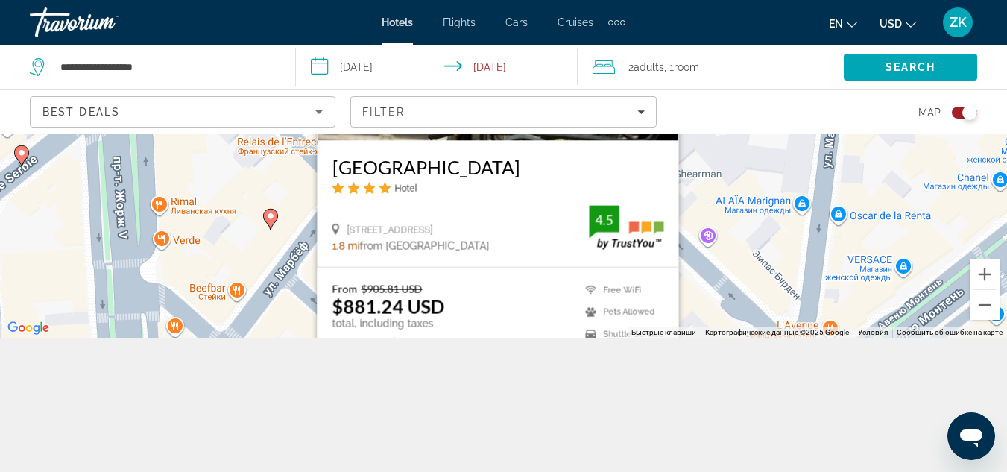
click at [730, 261] on div "Чтобы активировать перетаскивание с помощью клавиатуры, нажмите Alt + Ввод. Пос…" at bounding box center [503, 169] width 1007 height 338
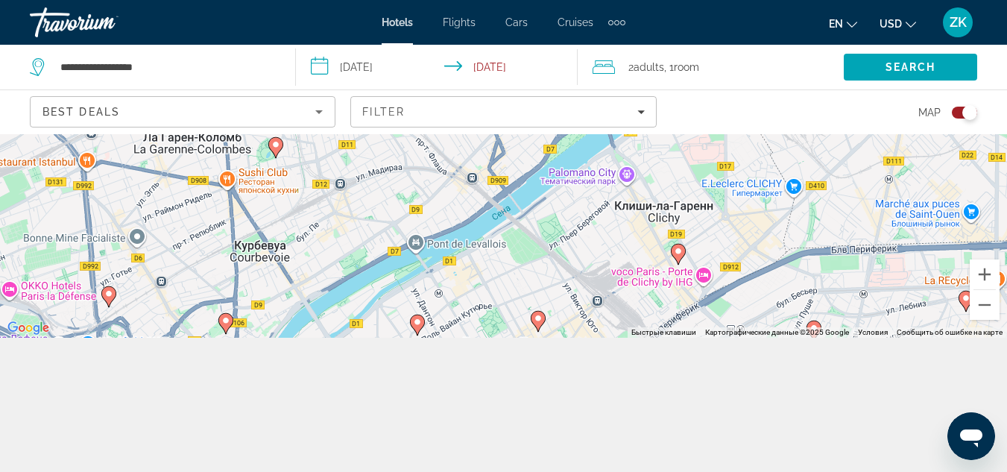
click at [415, 317] on icon "Main content" at bounding box center [416, 324] width 13 height 19
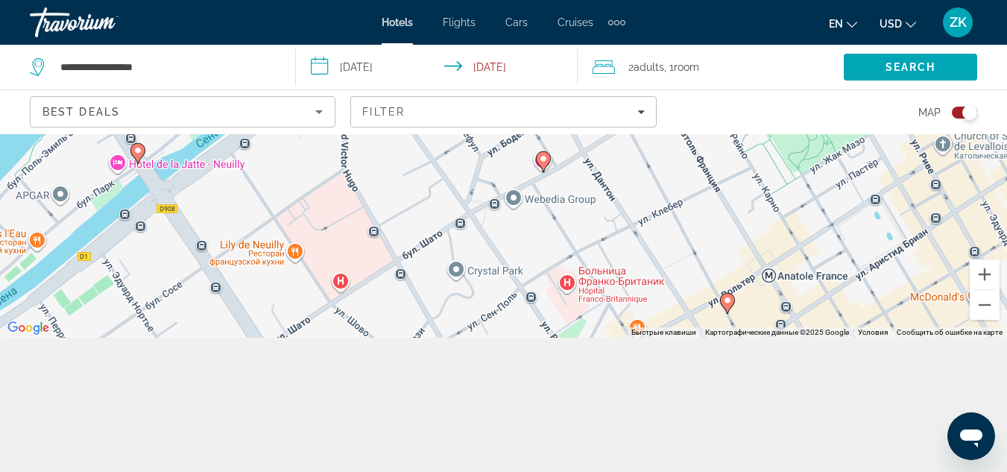
click at [547, 161] on image "Main content" at bounding box center [543, 158] width 9 height 9
